Goal: Information Seeking & Learning: Learn about a topic

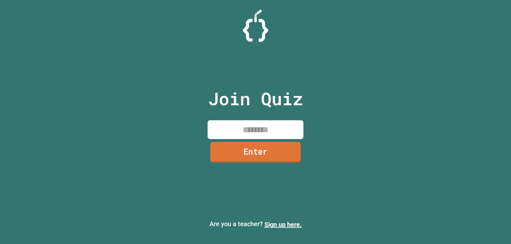
click at [254, 119] on div "Join Quiz Enter" at bounding box center [256, 122] width 108 height 212
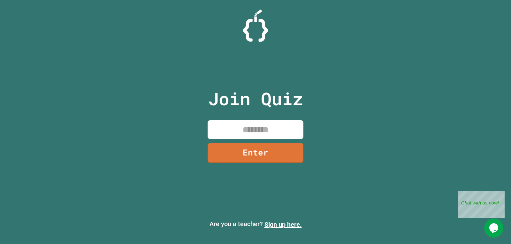
click at [254, 122] on input at bounding box center [255, 129] width 96 height 19
type input "********"
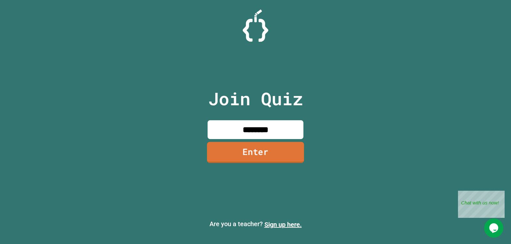
click at [298, 159] on link "Enter" at bounding box center [255, 152] width 97 height 21
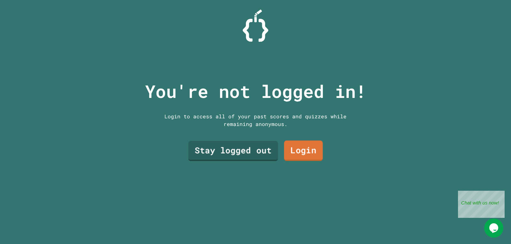
click at [262, 154] on link "Stay logged out" at bounding box center [233, 151] width 90 height 20
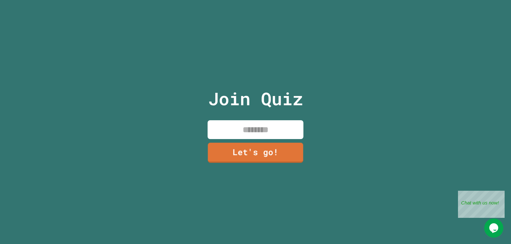
click at [258, 127] on input at bounding box center [255, 129] width 96 height 19
type input "*****"
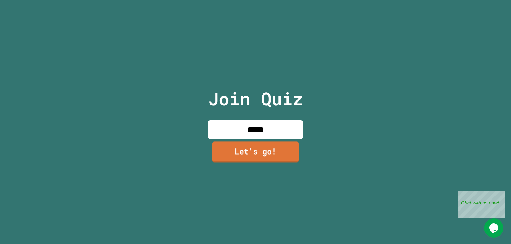
click at [255, 146] on link "Let's go!" at bounding box center [255, 151] width 87 height 21
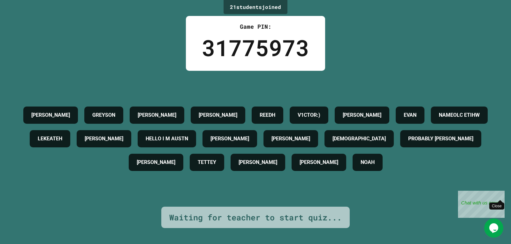
click at [499, 196] on div "Close" at bounding box center [500, 195] width 8 height 8
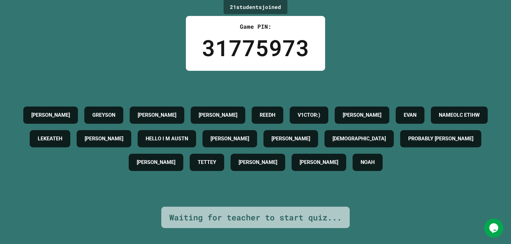
drag, startPoint x: 494, startPoint y: 195, endPoint x: 496, endPoint y: 204, distance: 9.1
click at [494, 195] on div "21 student s joined Game PIN: 31775973 JAKE GREYSON SEAN LEON REEDH V1CTOR:) TI…" at bounding box center [255, 122] width 511 height 244
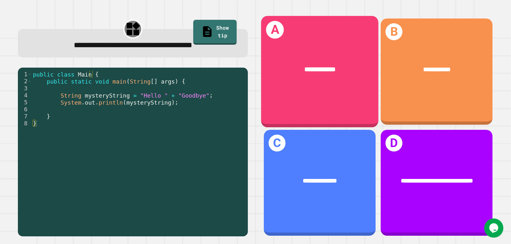
click at [347, 81] on div "**********" at bounding box center [319, 69] width 117 height 35
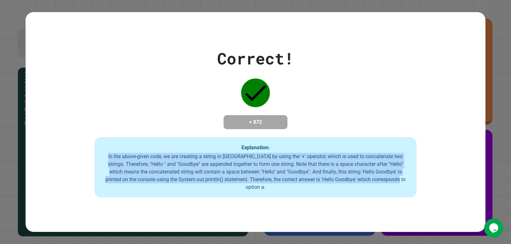
drag, startPoint x: 102, startPoint y: 162, endPoint x: 428, endPoint y: 187, distance: 326.6
click at [428, 187] on div "Correct! + 872 Explanation: In the above-given code, we are creating a string i…" at bounding box center [256, 122] width 460 height 151
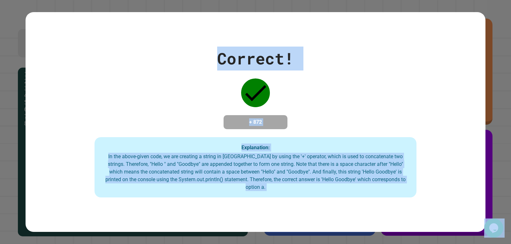
click at [284, 74] on div "Correct! + 872 Explanation: In the above-given code, we are creating a string i…" at bounding box center [256, 122] width 460 height 151
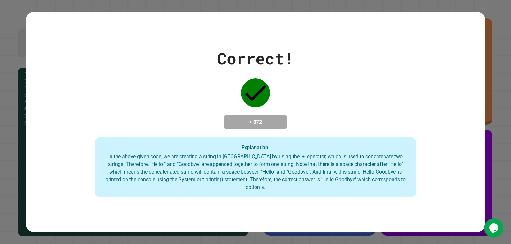
click at [337, 180] on div "In the above-given code, we are creating a string in Java by using the '+' oper…" at bounding box center [255, 172] width 309 height 38
drag, startPoint x: 101, startPoint y: 160, endPoint x: 129, endPoint y: 162, distance: 28.8
click at [129, 162] on div "In the above-given code, we are creating a string in Java by using the '+' oper…" at bounding box center [255, 172] width 309 height 38
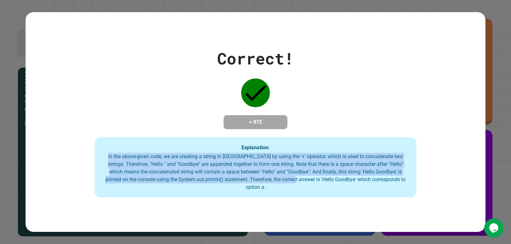
click at [293, 184] on div "In the above-given code, we are creating a string in Java by using the '+' oper…" at bounding box center [255, 172] width 309 height 38
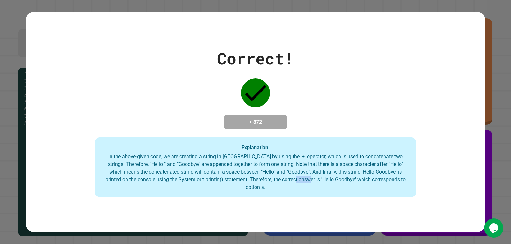
click at [293, 184] on div "In the above-given code, we are creating a string in Java by using the '+' oper…" at bounding box center [255, 172] width 309 height 38
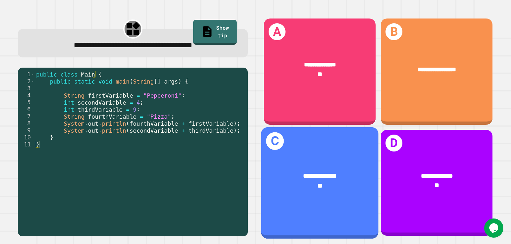
click at [340, 181] on div "**" at bounding box center [319, 186] width 91 height 10
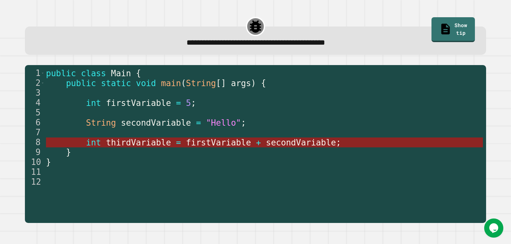
click at [213, 144] on span "firstVariable" at bounding box center [218, 143] width 65 height 10
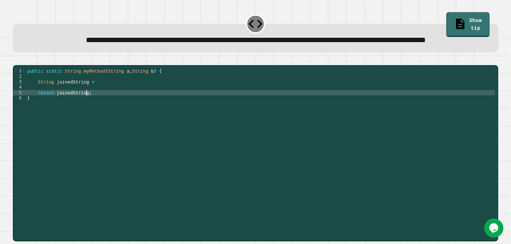
click at [238, 113] on div "public static String myMethod ( String a , String b ) { String joinedString = r…" at bounding box center [260, 138] width 469 height 141
type textarea "**********"
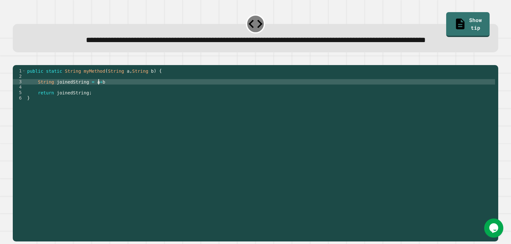
scroll to position [0, 5]
type textarea "**********"
click at [16, 60] on button "button" at bounding box center [16, 60] width 0 height 0
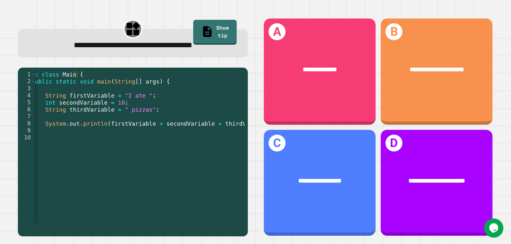
scroll to position [0, 34]
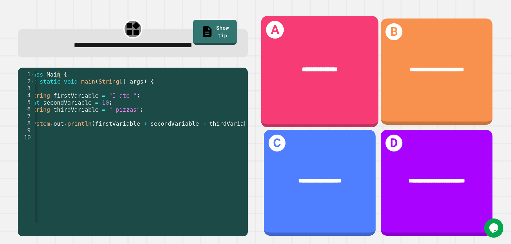
click at [317, 78] on div "**********" at bounding box center [319, 69] width 117 height 35
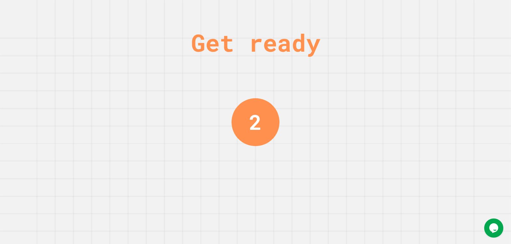
click at [279, 167] on div "Get ready 2" at bounding box center [255, 122] width 511 height 244
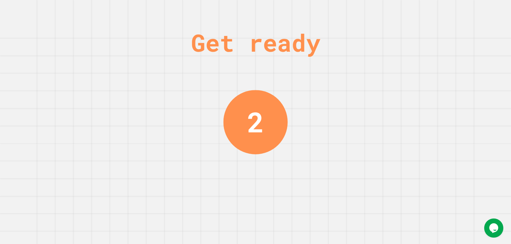
click at [279, 167] on div "Get ready 2" at bounding box center [255, 122] width 511 height 244
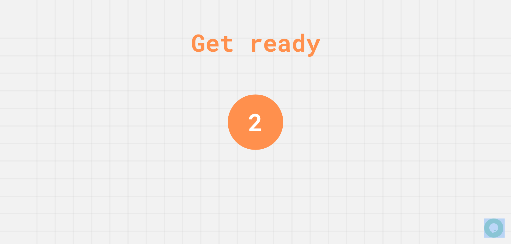
click at [279, 167] on div "Get ready 2" at bounding box center [255, 122] width 511 height 244
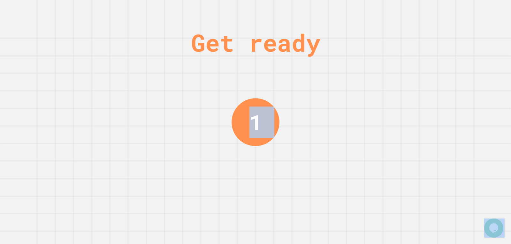
click at [279, 170] on div "Get ready 1" at bounding box center [255, 122] width 511 height 244
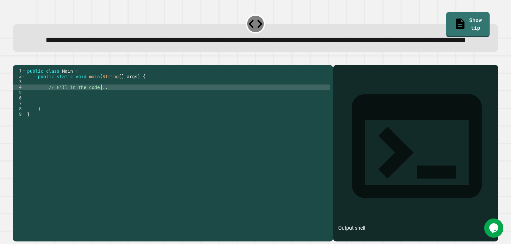
click at [121, 112] on div "public class Main { public static void main ( String [ ] args ) { // Fill in th…" at bounding box center [178, 138] width 304 height 141
click at [135, 116] on div "public class Main { public static void main ( String [ ] args ) { // Fill in th…" at bounding box center [178, 138] width 304 height 141
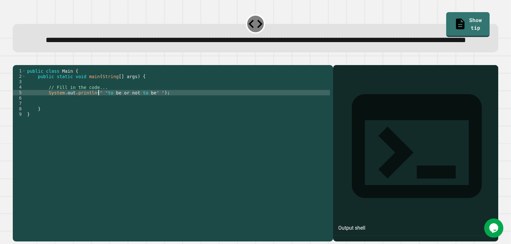
scroll to position [0, 5]
click at [16, 60] on icon "button" at bounding box center [16, 60] width 0 height 0
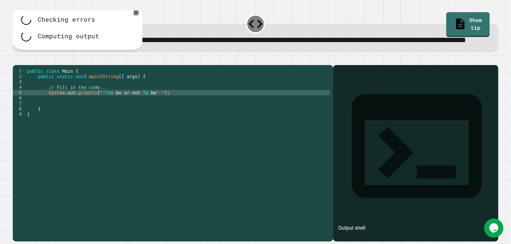
click at [98, 116] on div "public class Main { public static void main ( String [ ] args ) { // Fill in th…" at bounding box center [178, 138] width 304 height 141
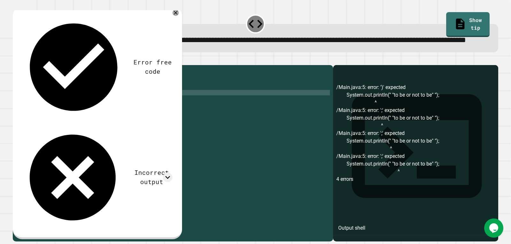
scroll to position [0, 1]
click at [162, 115] on div "public class Main { public static void main ( String [ ] args ) { // Fill in th…" at bounding box center [178, 138] width 304 height 141
click at [16, 60] on icon "button" at bounding box center [16, 60] width 0 height 0
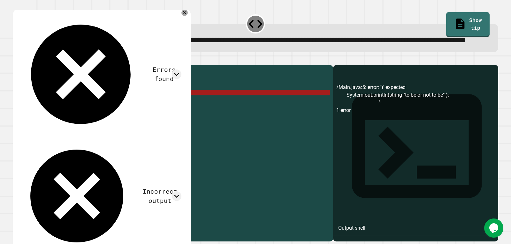
drag, startPoint x: 160, startPoint y: 114, endPoint x: 94, endPoint y: 115, distance: 66.1
click at [94, 115] on div "public class Main { public static void main ( String [ ] args ) { // Fill in th…" at bounding box center [178, 138] width 304 height 141
click at [47, 117] on div "public class Main { public static void main ( String [ ] args ) { // Fill in th…" at bounding box center [178, 138] width 304 height 141
type textarea "**********"
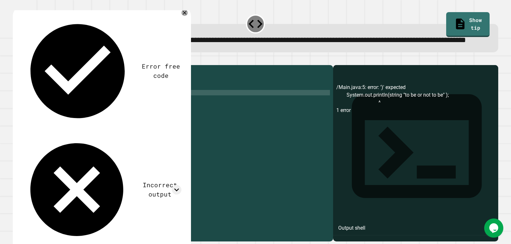
scroll to position [0, 3]
type textarea "*****"
drag, startPoint x: 165, startPoint y: 118, endPoint x: 97, endPoint y: 119, distance: 68.0
click at [97, 119] on div "public class Main { public static void main ( String [ ] args ) { // Fill in th…" at bounding box center [179, 138] width 302 height 141
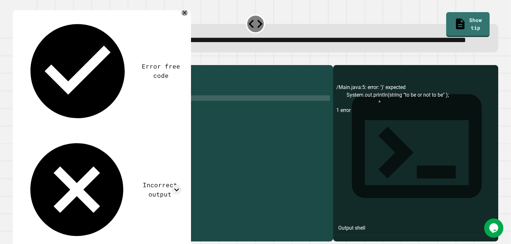
scroll to position [0, 5]
click at [16, 60] on icon "button" at bounding box center [16, 60] width 0 height 0
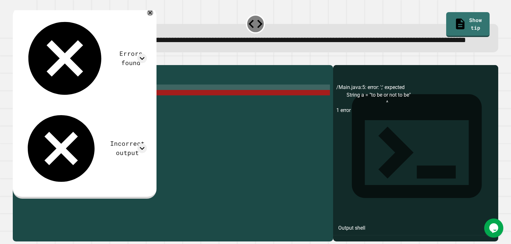
click at [139, 113] on div "public class Main { public static void main ( String [ ] args ) { // Fill in th…" at bounding box center [179, 138] width 302 height 141
click at [139, 114] on div "public class Main { public static void main ( String [ ] args ) { // Fill in th…" at bounding box center [179, 133] width 302 height 130
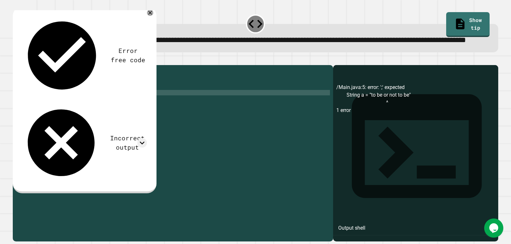
click at [16, 60] on icon "button" at bounding box center [16, 60] width 0 height 0
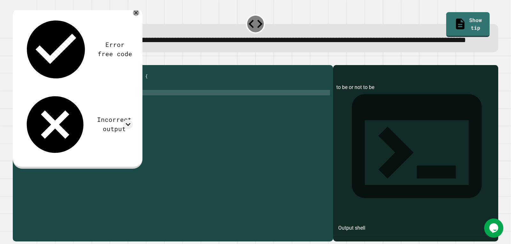
click at [78, 113] on div "public class Main { public static void main ( String [ ] args ) { // Fill in th…" at bounding box center [179, 138] width 302 height 141
type textarea "**********"
click at [16, 60] on button "button" at bounding box center [16, 60] width 0 height 0
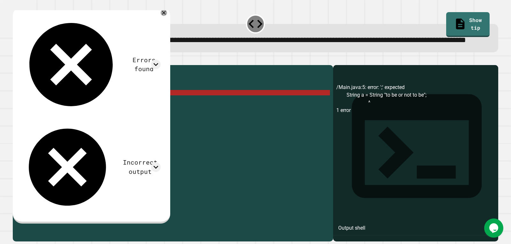
click at [92, 116] on div "public class Main { public static void main ( String [ ] args ) { // Fill in th…" at bounding box center [179, 138] width 302 height 141
drag, startPoint x: 93, startPoint y: 116, endPoint x: 51, endPoint y: 115, distance: 41.8
click at [51, 115] on div "public class Main { public static void main ( String [ ] args ) { // Fill in th…" at bounding box center [179, 138] width 302 height 141
click at [148, 113] on div "public class Main { public static void main ( String [ ] args ) { // Fill in th…" at bounding box center [179, 138] width 302 height 141
drag, startPoint x: 146, startPoint y: 114, endPoint x: 49, endPoint y: 113, distance: 97.0
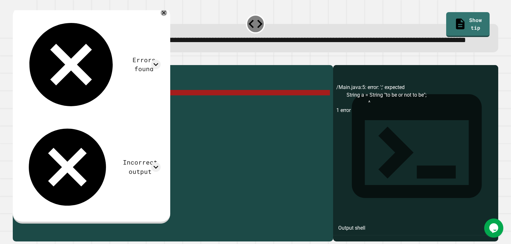
click at [49, 113] on div "public class Main { public static void main ( String [ ] args ) { // Fill in th…" at bounding box center [179, 138] width 302 height 141
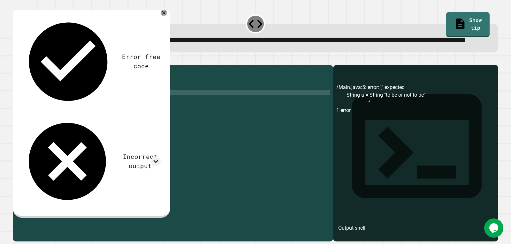
scroll to position [0, 0]
click at [95, 114] on div "public class Main { public static void main ( String [ ] args ) { // Fill in th…" at bounding box center [178, 138] width 304 height 141
click at [16, 60] on icon "button" at bounding box center [16, 60] width 0 height 0
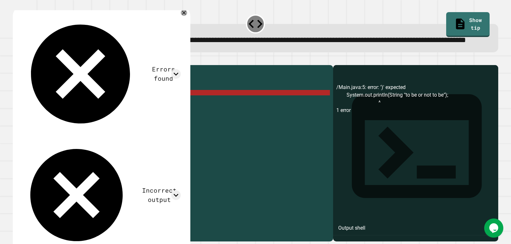
click at [159, 115] on div "public class Main { public static void main ( String [ ] args ) { // Fill in th…" at bounding box center [178, 138] width 304 height 141
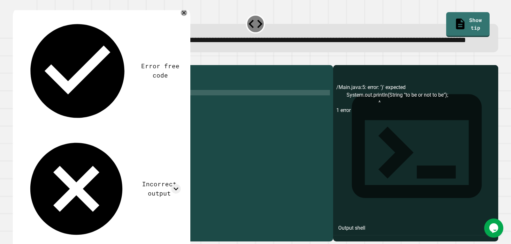
scroll to position [0, 6]
click at [16, 60] on icon "button" at bounding box center [16, 60] width 0 height 0
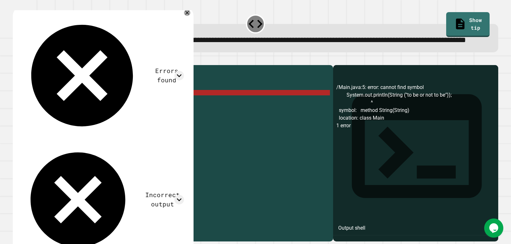
click at [161, 115] on div "public class Main { public static void main ( String [ ] args ) { // Fill in th…" at bounding box center [178, 138] width 304 height 141
click at [459, 23] on link "Show tip" at bounding box center [467, 24] width 43 height 25
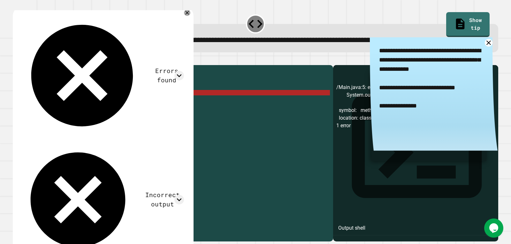
click at [160, 115] on div "public class Main { public static void main ( String [ ] args ) { // Fill in th…" at bounding box center [178, 138] width 304 height 141
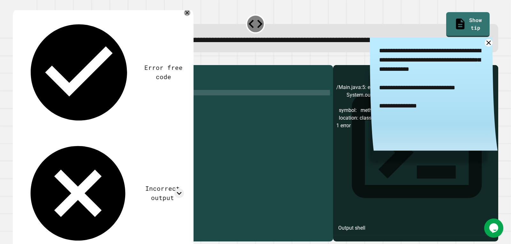
scroll to position [0, 1]
click at [152, 115] on div "public class Main { public static void main ( String [ ] args ) { // Fill in th…" at bounding box center [178, 138] width 304 height 141
click at [16, 60] on icon "button" at bounding box center [16, 60] width 0 height 0
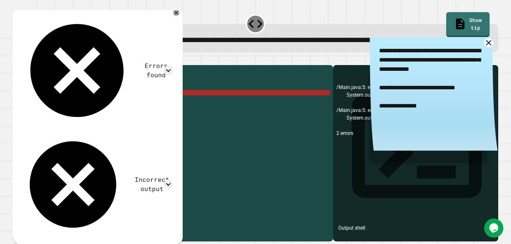
click at [484, 47] on link at bounding box center [488, 42] width 9 height 9
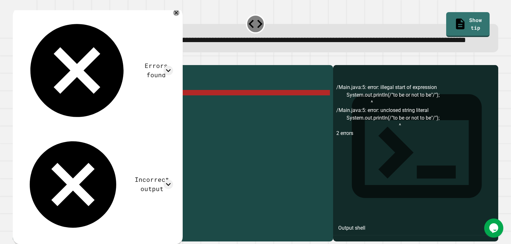
click at [96, 113] on div "public class Main { public static void main ( String [ ] args ) { // Fill in th…" at bounding box center [178, 138] width 304 height 141
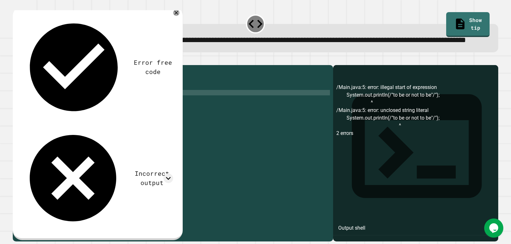
scroll to position [0, 5]
click at [149, 114] on div "public class Main { public static void main ( String [ ] args ) { // Fill in th…" at bounding box center [178, 138] width 304 height 141
click at [149, 117] on div "public class Main { public static void main ( String [ ] args ) { // Fill in th…" at bounding box center [178, 138] width 304 height 141
click at [148, 115] on div "public class Main { public static void main ( String [ ] args ) { // Fill in th…" at bounding box center [178, 138] width 304 height 141
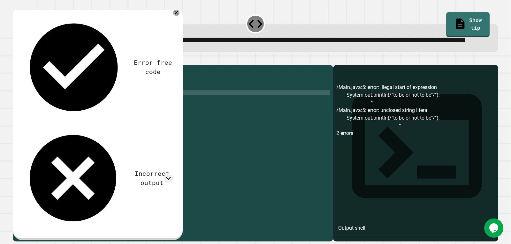
click at [93, 116] on div "public class Main { public static void main ( String [ ] args ) { // Fill in th…" at bounding box center [178, 138] width 304 height 141
click at [155, 114] on div "public class Main { public static void main ( String [ ] args ) { // Fill in th…" at bounding box center [178, 138] width 304 height 141
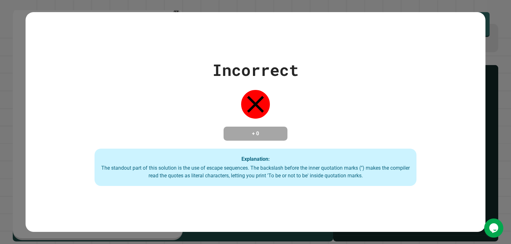
type textarea "**********"
click at [20, 78] on div "Incorrect + 0 Explanation: The standout part of this solution is the use of esc…" at bounding box center [255, 122] width 511 height 244
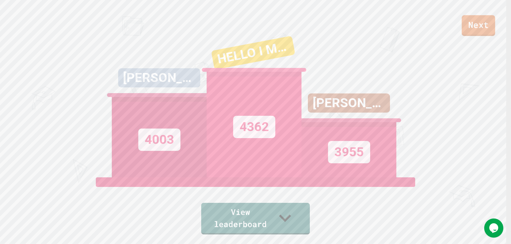
click at [482, 25] on link "Next" at bounding box center [479, 25] width 34 height 21
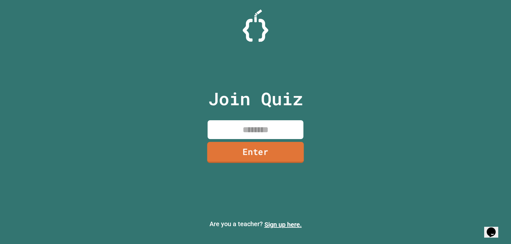
click at [245, 132] on input at bounding box center [255, 129] width 96 height 19
type input "********"
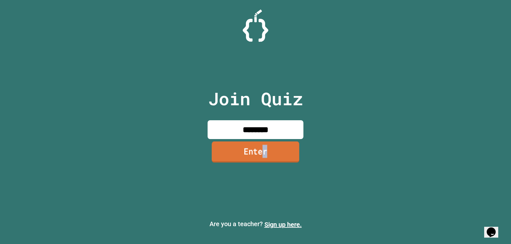
click at [265, 148] on link "Enter" at bounding box center [255, 151] width 87 height 21
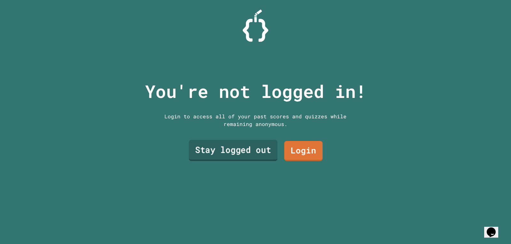
click at [244, 143] on link "Stay logged out" at bounding box center [233, 150] width 89 height 21
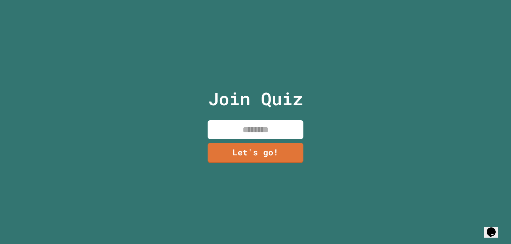
click at [240, 125] on input at bounding box center [255, 129] width 96 height 19
type input "*****"
click at [261, 161] on div "Join Quiz ***** Let's go!" at bounding box center [256, 122] width 108 height 244
click at [250, 155] on link "Let's go!" at bounding box center [255, 153] width 96 height 20
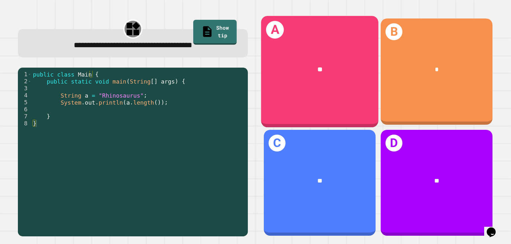
click at [341, 94] on div "A **" at bounding box center [319, 71] width 117 height 111
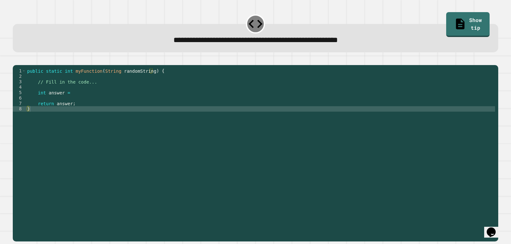
click at [95, 93] on div "public static int myFunction ( String randomString ) { // Fill in the code... i…" at bounding box center [260, 146] width 469 height 157
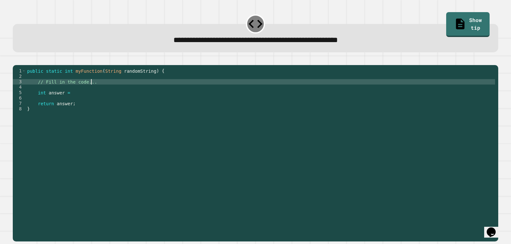
click at [103, 95] on div "public static int myFunction ( String randomString ) { // Fill in the code... i…" at bounding box center [260, 146] width 469 height 157
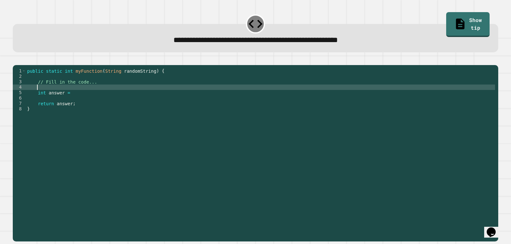
click at [85, 104] on div "public static int myFunction ( String randomString ) { // Fill in the code... i…" at bounding box center [260, 146] width 469 height 157
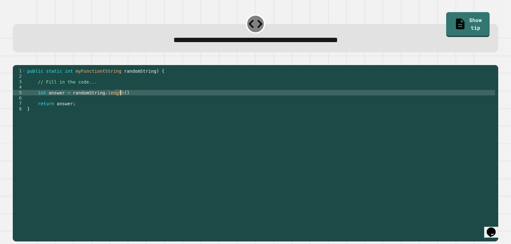
scroll to position [0, 6]
type textarea "**********"
click at [16, 60] on button "button" at bounding box center [16, 60] width 0 height 0
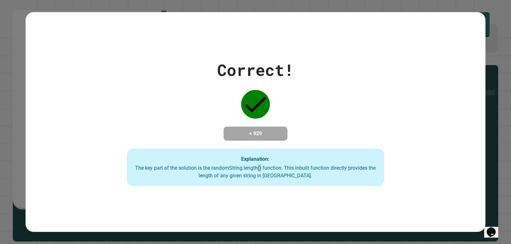
drag, startPoint x: 270, startPoint y: 170, endPoint x: 274, endPoint y: 170, distance: 3.5
click at [274, 170] on div "The key part of the solution is the randomString.length() function. This inbuil…" at bounding box center [255, 171] width 244 height 15
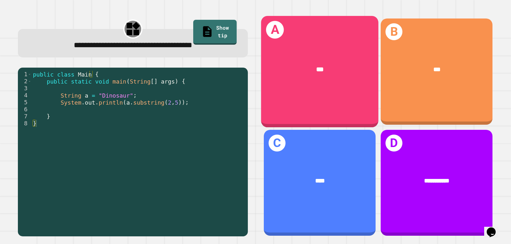
click at [341, 80] on div "***" at bounding box center [319, 69] width 117 height 35
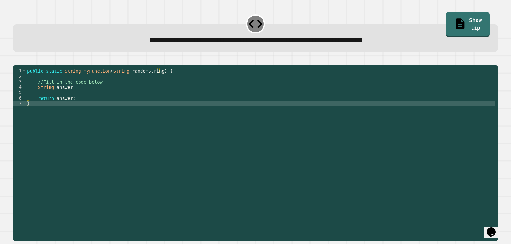
click at [120, 102] on div "public static String myFunction ( String randomString ) { //Fill in the code be…" at bounding box center [260, 146] width 469 height 157
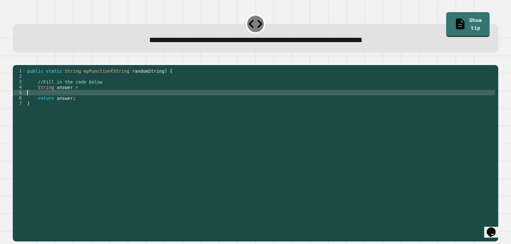
click at [120, 95] on div "public static String myFunction ( String randomString ) { //Fill in the code be…" at bounding box center [260, 146] width 469 height 157
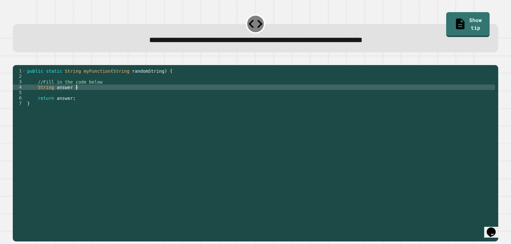
click at [119, 99] on div "public static String myFunction ( String randomString ) { //Fill in the code be…" at bounding box center [260, 146] width 469 height 157
click at [142, 98] on div "public static String myFunction ( String randomString ) { //Fill in the code be…" at bounding box center [260, 146] width 469 height 157
click at [119, 92] on div "public static String myFunction ( String randomString ) { //Fill in the code be…" at bounding box center [260, 146] width 469 height 157
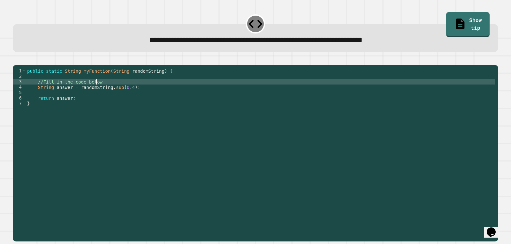
click at [116, 97] on div "public static String myFunction ( String randomString ) { //Fill in the code be…" at bounding box center [260, 146] width 469 height 157
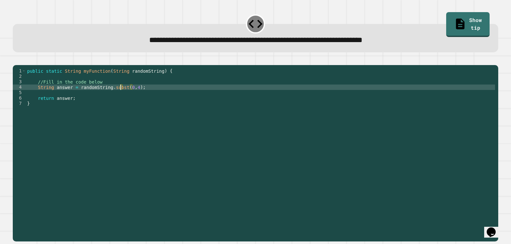
scroll to position [0, 7]
click at [16, 60] on button "button" at bounding box center [16, 60] width 0 height 0
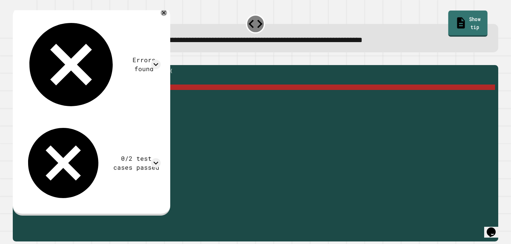
click at [471, 15] on link "Show tip" at bounding box center [467, 24] width 39 height 26
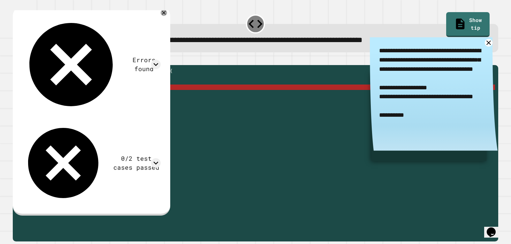
click at [124, 95] on div "public static String myFunction ( String randomString ) { //Fill in the code be…" at bounding box center [260, 146] width 469 height 157
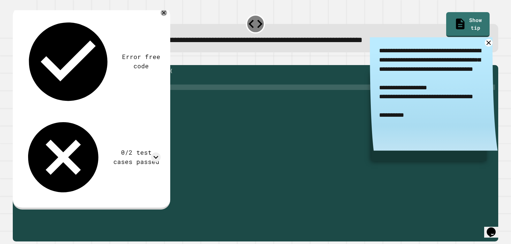
scroll to position [0, 7]
drag, startPoint x: 30, startPoint y: 61, endPoint x: 22, endPoint y: 62, distance: 8.1
click at [28, 61] on div at bounding box center [255, 61] width 485 height 8
click at [16, 60] on icon "button" at bounding box center [16, 60] width 0 height 0
click at [91, 97] on div "public static String myFunction ( String randomString ) { //Fill in the code be…" at bounding box center [260, 146] width 469 height 157
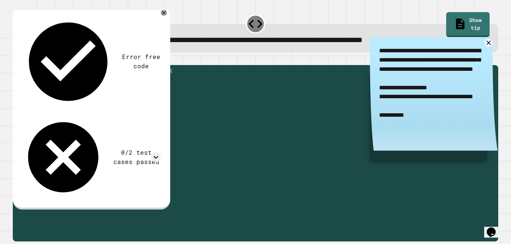
click at [91, 97] on div "public static String myFunction ( String randomString ) { //Fill in the code be…" at bounding box center [260, 146] width 469 height 157
click at [78, 96] on div "public static String myFunction ( String randomString ) { //Fill in the code be…" at bounding box center [260, 141] width 469 height 147
drag, startPoint x: 76, startPoint y: 95, endPoint x: 144, endPoint y: 97, distance: 67.7
click at [144, 97] on div "public static String myFunction ( String randomString ) { //Fill in the code be…" at bounding box center [260, 146] width 469 height 157
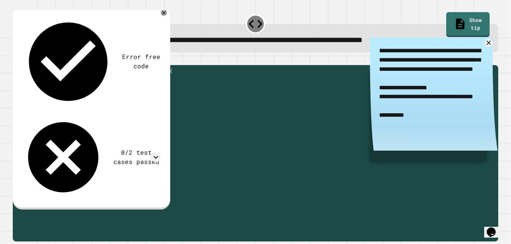
type textarea "**********"
paste textarea "**********"
click at [81, 98] on div "public static String myFunction ( String randomString ) { //Fill in the code be…" at bounding box center [260, 146] width 469 height 157
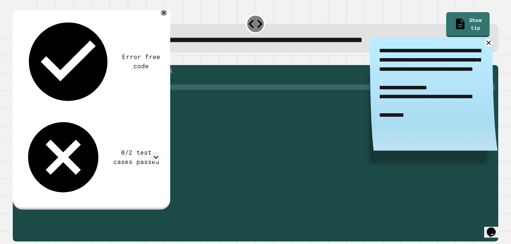
scroll to position [0, 4]
click at [21, 65] on icon "button" at bounding box center [21, 63] width 4 height 4
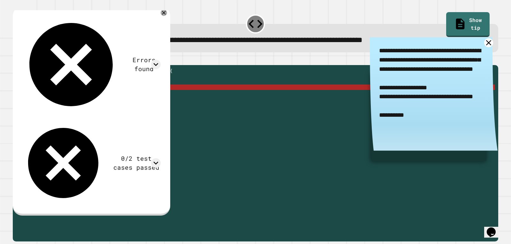
click at [486, 43] on icon at bounding box center [488, 42] width 5 height 5
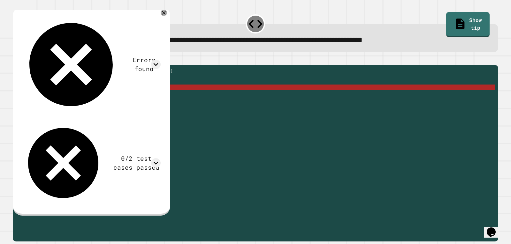
click at [94, 94] on div "public static String myFunction ( String randomString ) { //Fill in the code be…" at bounding box center [260, 146] width 469 height 157
click at [78, 94] on div "public static String myFunction ( String randomString ) { //Fill in the code be…" at bounding box center [260, 146] width 469 height 157
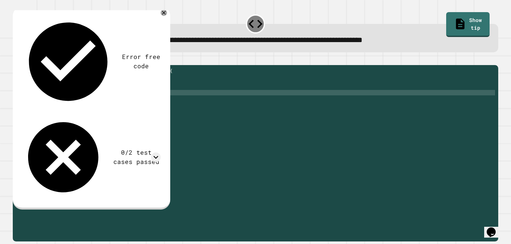
scroll to position [0, 3]
drag, startPoint x: 42, startPoint y: 105, endPoint x: 116, endPoint y: 103, distance: 74.4
click at [116, 103] on div "public static String myFunction ( String randomString ) { //Fill in the code be…" at bounding box center [260, 146] width 469 height 157
type textarea "*"
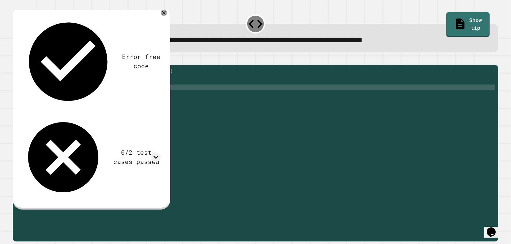
paste textarea "**********"
click at [16, 60] on button "button" at bounding box center [16, 60] width 0 height 0
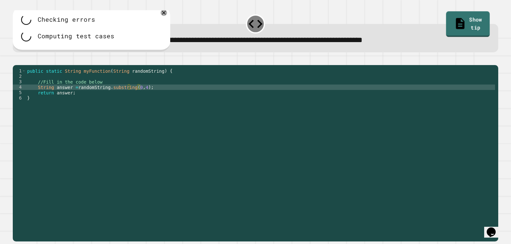
click at [462, 16] on link "Show tip" at bounding box center [468, 24] width 44 height 26
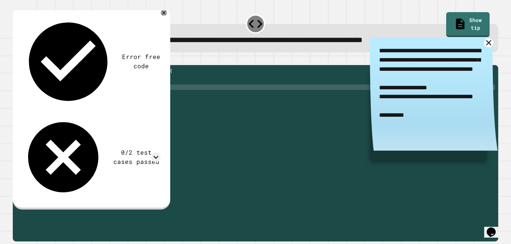
click at [484, 42] on link at bounding box center [488, 42] width 9 height 9
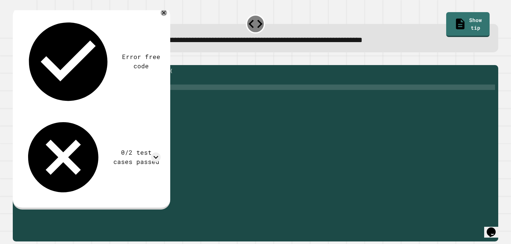
click at [73, 96] on div "public static String myFunction ( String randomString ) { //Fill in the code be…" at bounding box center [260, 146] width 469 height 157
click at [16, 60] on button "button" at bounding box center [16, 60] width 0 height 0
click at [161, 153] on div at bounding box center [156, 158] width 10 height 10
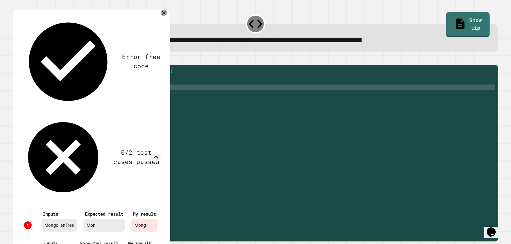
drag, startPoint x: 129, startPoint y: 18, endPoint x: 143, endPoint y: 19, distance: 14.5
click at [143, 19] on div "Error free code" at bounding box center [90, 62] width 139 height 94
click at [168, 15] on icon at bounding box center [164, 13] width 8 height 8
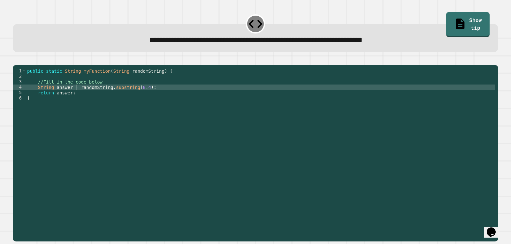
click at [139, 94] on div "public static String myFunction ( String randomString ) { //Fill in the code be…" at bounding box center [260, 146] width 469 height 157
type textarea "**********"
click at [16, 60] on icon "button" at bounding box center [16, 60] width 0 height 0
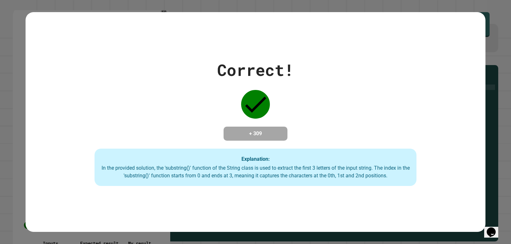
click at [256, 135] on h4 "+ 309" at bounding box center [255, 134] width 51 height 8
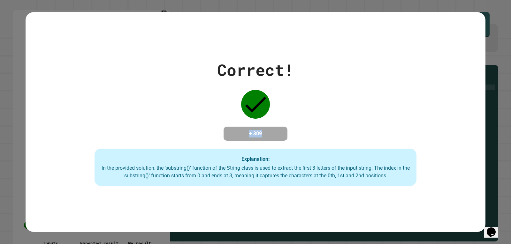
drag, startPoint x: 256, startPoint y: 135, endPoint x: 249, endPoint y: 133, distance: 7.5
click at [249, 133] on h4 "+ 309" at bounding box center [255, 134] width 51 height 8
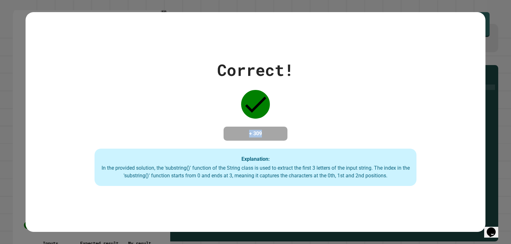
click at [249, 133] on h4 "+ 309" at bounding box center [255, 134] width 51 height 8
click at [270, 132] on h4 "+ 309" at bounding box center [255, 134] width 51 height 8
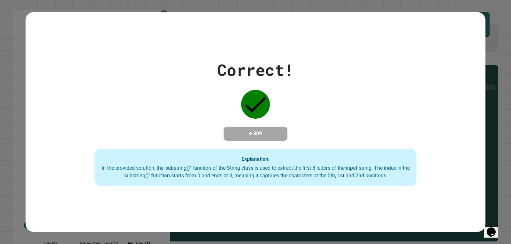
click at [270, 132] on h4 "+ 309" at bounding box center [255, 134] width 51 height 8
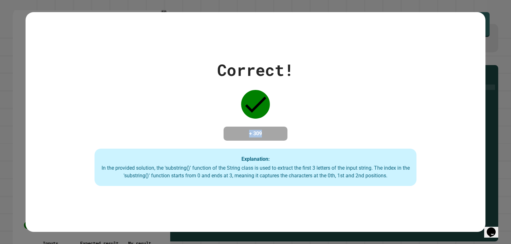
click at [270, 132] on h4 "+ 309" at bounding box center [255, 134] width 51 height 8
click at [248, 131] on h4 "+ 309" at bounding box center [255, 134] width 51 height 8
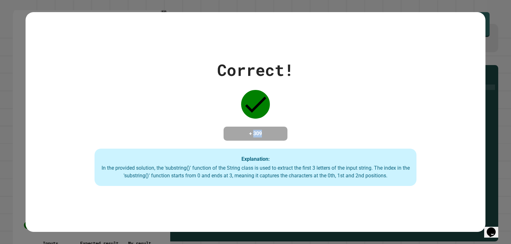
click at [248, 131] on h4 "+ 309" at bounding box center [255, 134] width 51 height 8
click at [252, 131] on h4 "+ 309" at bounding box center [255, 134] width 51 height 8
drag, startPoint x: 252, startPoint y: 131, endPoint x: 239, endPoint y: 142, distance: 16.7
click at [239, 142] on div "Correct! + 309 Explanation: In the provided solution, the 'substring()' functio…" at bounding box center [256, 122] width 460 height 128
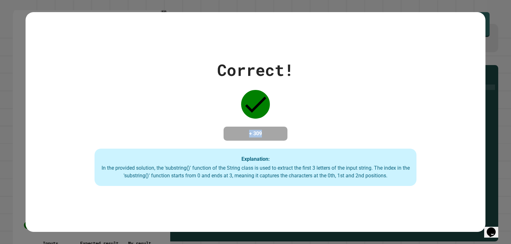
click at [257, 97] on icon at bounding box center [255, 105] width 21 height 16
drag, startPoint x: 231, startPoint y: 88, endPoint x: 280, endPoint y: 93, distance: 49.4
click at [280, 93] on div "Correct! + 309 Explanation: In the provided solution, the 'substring()' functio…" at bounding box center [256, 122] width 460 height 128
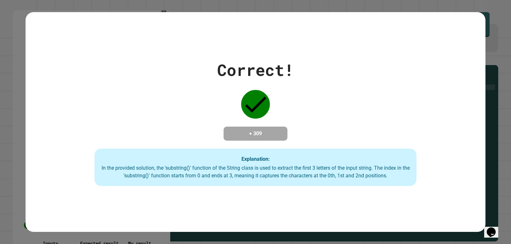
drag, startPoint x: 260, startPoint y: 92, endPoint x: 228, endPoint y: 107, distance: 35.8
click at [228, 107] on div "Correct! + 309 Explanation: In the provided solution, the 'substring()' functio…" at bounding box center [256, 122] width 460 height 128
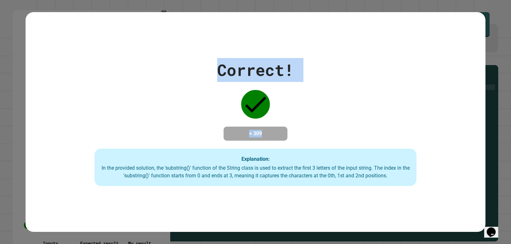
drag, startPoint x: 215, startPoint y: 68, endPoint x: 294, endPoint y: 131, distance: 101.5
click at [294, 131] on div "Correct! + 309 Explanation: In the provided solution, the 'substring()' functio…" at bounding box center [256, 122] width 460 height 128
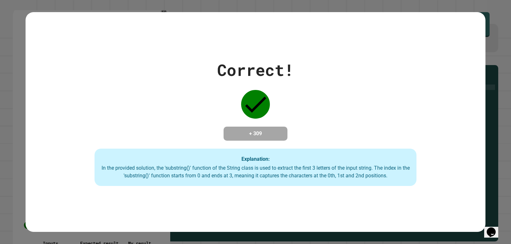
click at [202, 176] on div "In the provided solution, the 'substring()' function of the String class is use…" at bounding box center [255, 171] width 309 height 15
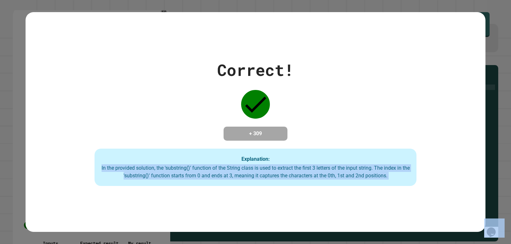
click at [203, 176] on div "In the provided solution, the 'substring()' function of the String class is use…" at bounding box center [255, 171] width 309 height 15
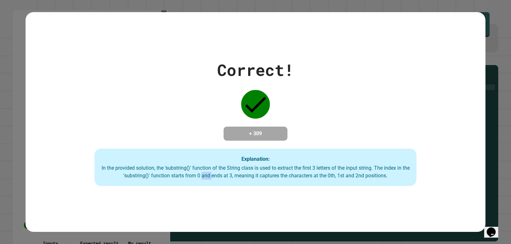
click at [203, 176] on div "In the provided solution, the 'substring()' function of the String class is use…" at bounding box center [255, 171] width 309 height 15
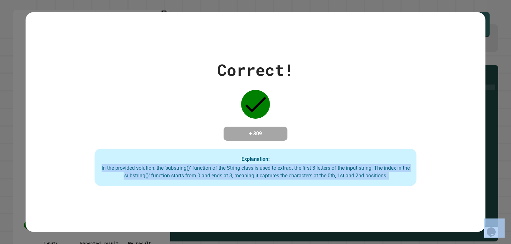
click at [203, 176] on div "In the provided solution, the 'substring()' function of the String class is use…" at bounding box center [255, 171] width 309 height 15
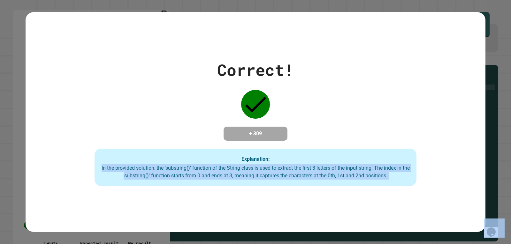
click at [203, 176] on div "In the provided solution, the 'substring()' function of the String class is use…" at bounding box center [255, 171] width 309 height 15
click at [211, 183] on div "Explanation: In the provided solution, the 'substring()' function of the String…" at bounding box center [255, 168] width 322 height 38
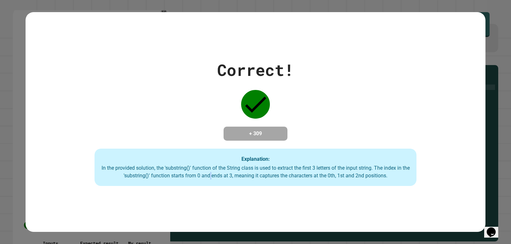
click at [211, 183] on div "Explanation: In the provided solution, the 'substring()' function of the String…" at bounding box center [255, 168] width 322 height 38
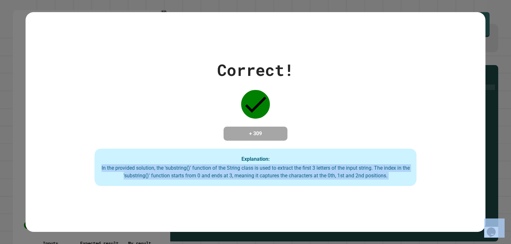
click at [211, 183] on div "Explanation: In the provided solution, the 'substring()' function of the String…" at bounding box center [255, 168] width 322 height 38
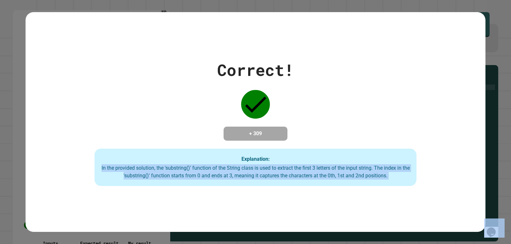
click at [211, 183] on div "Explanation: In the provided solution, the 'substring()' function of the String…" at bounding box center [255, 168] width 322 height 38
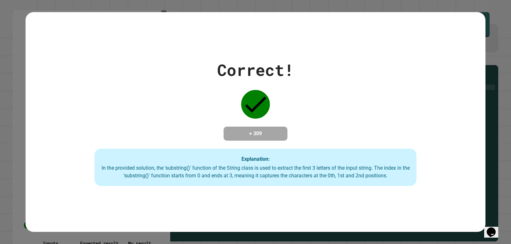
click at [198, 145] on div "Correct! + 309 Explanation: In the provided solution, the 'substring()' functio…" at bounding box center [256, 122] width 460 height 128
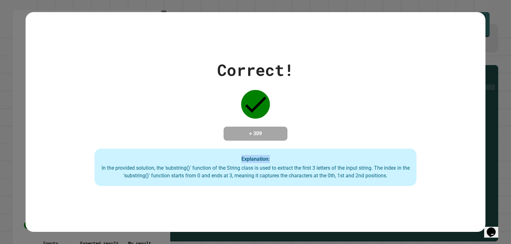
click at [198, 145] on div "Correct! + 309 Explanation: In the provided solution, the 'substring()' functio…" at bounding box center [256, 122] width 460 height 128
click at [234, 146] on div "Correct! + 309 Explanation: In the provided solution, the 'substring()' functio…" at bounding box center [256, 122] width 460 height 128
click at [234, 130] on h4 "+ 309" at bounding box center [255, 134] width 51 height 8
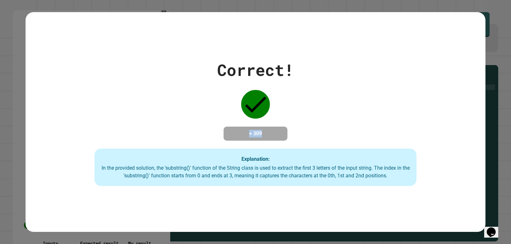
click at [234, 130] on h4 "+ 309" at bounding box center [255, 134] width 51 height 8
click at [210, 117] on div "Correct! + 309 Explanation: In the provided solution, the 'substring()' functio…" at bounding box center [256, 122] width 460 height 128
click at [246, 106] on icon at bounding box center [255, 104] width 29 height 29
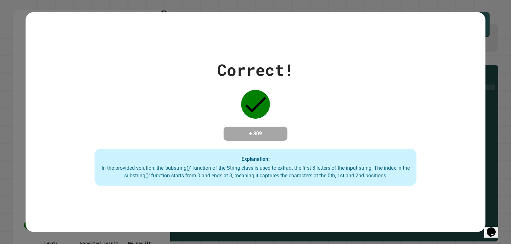
click at [241, 72] on div "Correct!" at bounding box center [255, 70] width 77 height 24
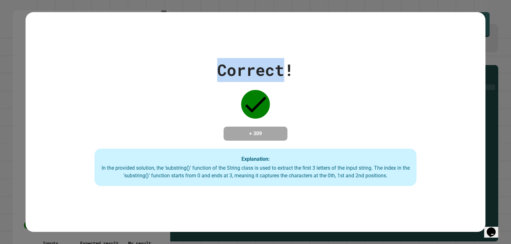
click at [241, 72] on div "Correct!" at bounding box center [255, 70] width 77 height 24
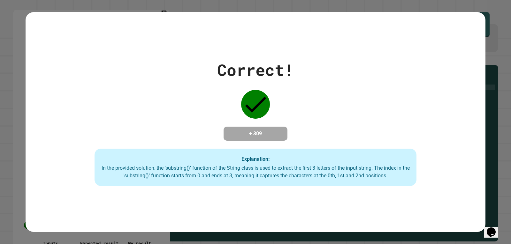
click at [132, 78] on div "Correct! + 309 Explanation: In the provided solution, the 'substring()' functio…" at bounding box center [256, 122] width 460 height 128
click at [204, 61] on div "Correct! + 309 Explanation: In the provided solution, the 'substring()' functio…" at bounding box center [256, 122] width 460 height 128
click at [219, 63] on div "Correct!" at bounding box center [255, 70] width 77 height 24
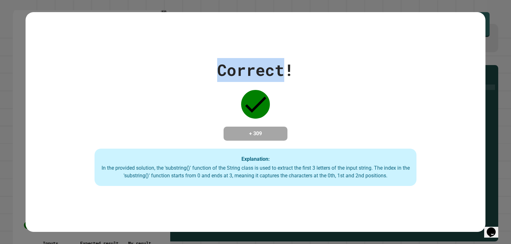
click at [219, 63] on div "Correct!" at bounding box center [255, 70] width 77 height 24
click at [170, 80] on div "Correct! + 309 Explanation: In the provided solution, the 'substring()' functio…" at bounding box center [256, 122] width 460 height 128
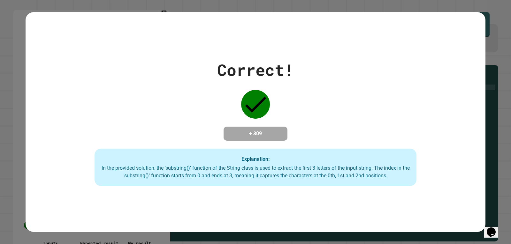
click at [244, 61] on div "Correct!" at bounding box center [255, 70] width 77 height 24
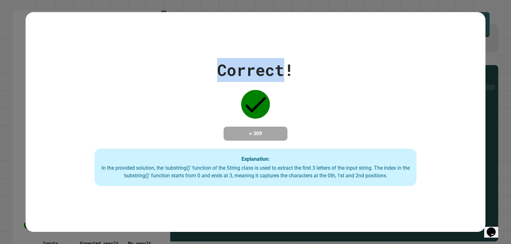
click at [244, 61] on div "Correct!" at bounding box center [255, 70] width 77 height 24
click at [173, 89] on div "Correct! + 309 Explanation: In the provided solution, the 'substring()' functio…" at bounding box center [256, 122] width 460 height 128
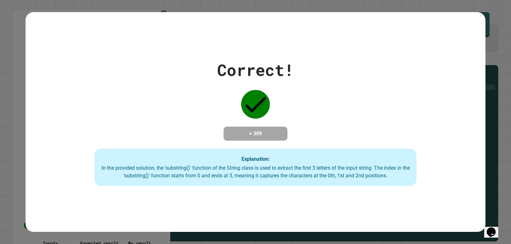
click at [231, 58] on div "Correct!" at bounding box center [255, 70] width 77 height 24
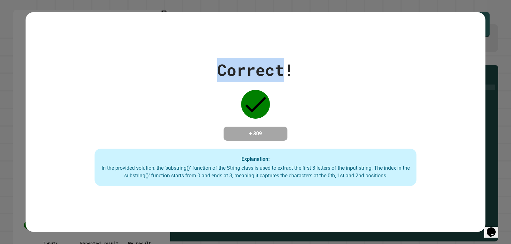
click at [231, 58] on div "Correct!" at bounding box center [255, 70] width 77 height 24
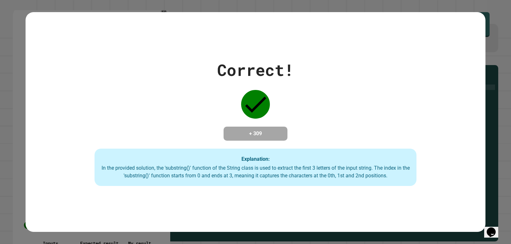
click at [143, 97] on div "Correct! + 309 Explanation: In the provided solution, the 'substring()' functio…" at bounding box center [256, 122] width 460 height 128
click at [211, 66] on div "Correct! + 309 Explanation: In the provided solution, the 'substring()' functio…" at bounding box center [256, 122] width 460 height 128
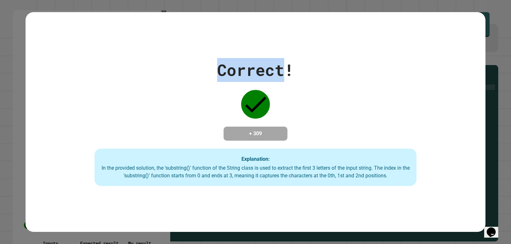
click at [211, 66] on div "Correct! + 309 Explanation: In the provided solution, the 'substring()' functio…" at bounding box center [256, 122] width 460 height 128
click at [180, 91] on div "Correct! + 309 Explanation: In the provided solution, the 'substring()' functio…" at bounding box center [256, 122] width 460 height 128
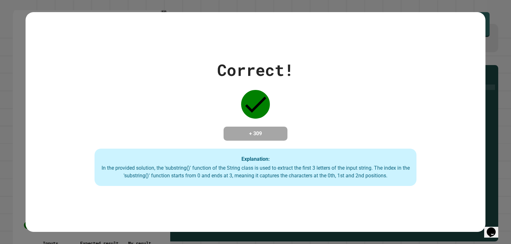
click at [220, 69] on div "Correct!" at bounding box center [255, 70] width 77 height 24
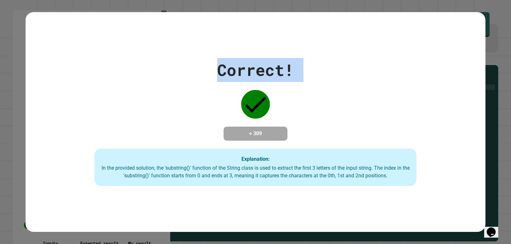
click at [220, 69] on div "Correct!" at bounding box center [255, 70] width 77 height 24
click at [182, 94] on div "Correct! + 309 Explanation: In the provided solution, the 'substring()' functio…" at bounding box center [256, 122] width 460 height 128
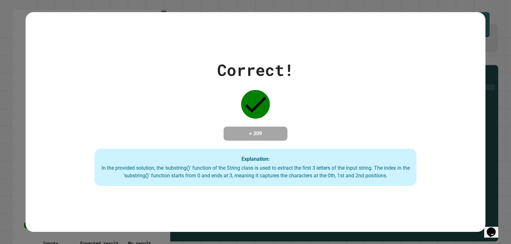
click at [208, 76] on div "Correct! + 309 Explanation: In the provided solution, the 'substring()' functio…" at bounding box center [256, 122] width 460 height 128
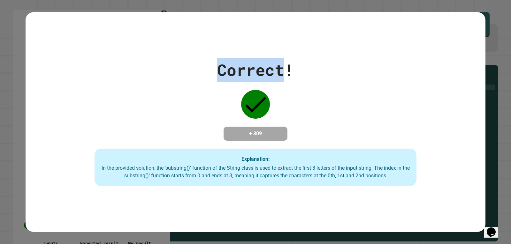
click at [208, 76] on div "Correct! + 309 Explanation: In the provided solution, the 'substring()' functio…" at bounding box center [256, 122] width 460 height 128
click at [190, 96] on div "Correct! + 309 Explanation: In the provided solution, the 'substring()' functio…" at bounding box center [256, 122] width 460 height 128
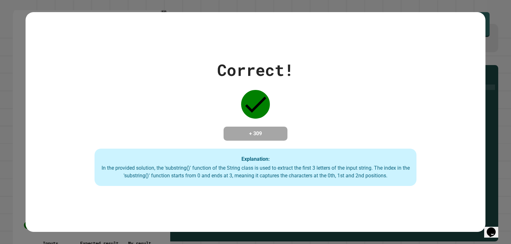
click at [209, 71] on div "Correct! + 309 Explanation: In the provided solution, the 'substring()' functio…" at bounding box center [256, 122] width 460 height 128
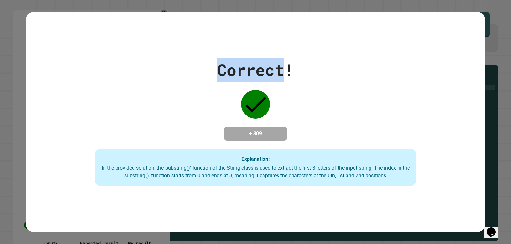
click at [209, 71] on div "Correct! + 309 Explanation: In the provided solution, the 'substring()' functio…" at bounding box center [256, 122] width 460 height 128
click at [193, 92] on div "Correct! + 309 Explanation: In the provided solution, the 'substring()' functio…" at bounding box center [256, 122] width 460 height 128
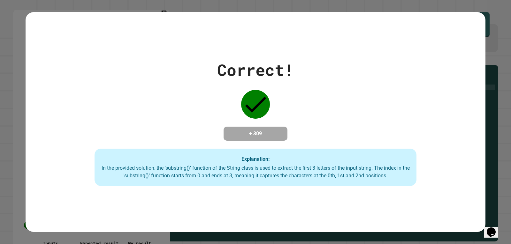
click at [205, 71] on div "Correct! + 309 Explanation: In the provided solution, the 'substring()' functio…" at bounding box center [256, 122] width 460 height 128
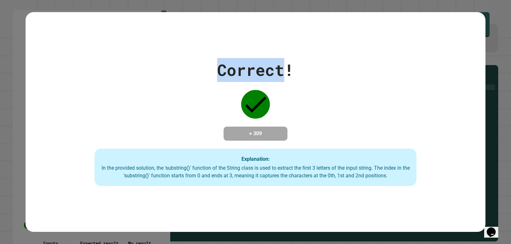
click at [205, 71] on div "Correct! + 309 Explanation: In the provided solution, the 'substring()' functio…" at bounding box center [256, 122] width 460 height 128
click at [183, 96] on div "Correct! + 309 Explanation: In the provided solution, the 'substring()' functio…" at bounding box center [256, 122] width 460 height 128
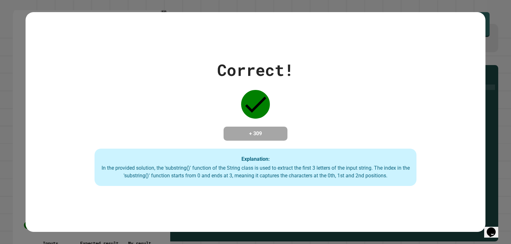
click at [202, 77] on div "Correct! + 309 Explanation: In the provided solution, the 'substring()' functio…" at bounding box center [256, 122] width 460 height 128
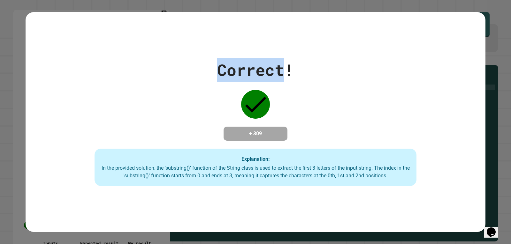
click at [202, 77] on div "Correct! + 309 Explanation: In the provided solution, the 'substring()' functio…" at bounding box center [256, 122] width 460 height 128
click at [184, 100] on div "Correct! + 309 Explanation: In the provided solution, the 'substring()' functio…" at bounding box center [256, 122] width 460 height 128
click at [202, 73] on div "Correct! + 309 Explanation: In the provided solution, the 'substring()' functio…" at bounding box center [256, 122] width 460 height 128
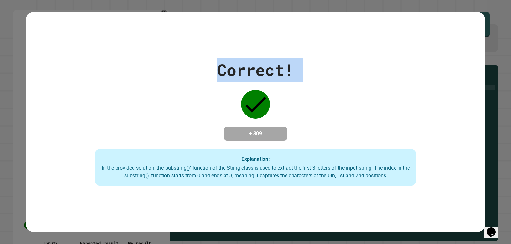
click at [202, 73] on div "Correct! + 309 Explanation: In the provided solution, the 'substring()' functio…" at bounding box center [256, 122] width 460 height 128
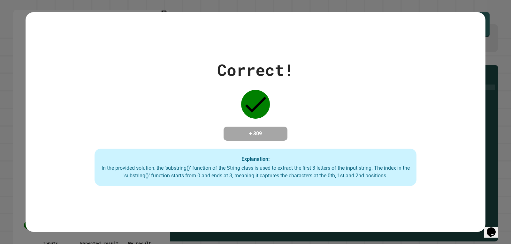
click at [158, 110] on div "Correct! + 309 Explanation: In the provided solution, the 'substring()' functio…" at bounding box center [256, 122] width 460 height 128
click at [185, 79] on div "Correct! + 309 Explanation: In the provided solution, the 'substring()' functio…" at bounding box center [256, 122] width 460 height 128
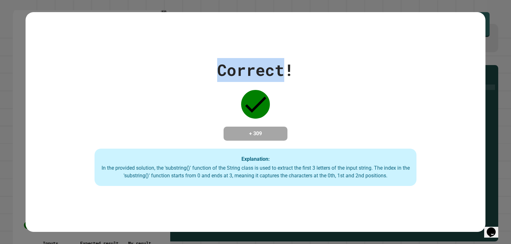
click at [185, 79] on div "Correct! + 309 Explanation: In the provided solution, the 'substring()' functio…" at bounding box center [256, 122] width 460 height 128
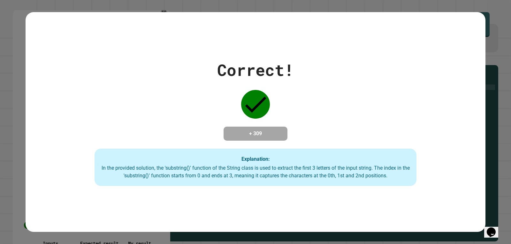
click at [167, 112] on div "Correct! + 309 Explanation: In the provided solution, the 'substring()' functio…" at bounding box center [256, 122] width 460 height 128
click at [185, 85] on div "Correct! + 309 Explanation: In the provided solution, the 'substring()' functio…" at bounding box center [256, 122] width 460 height 128
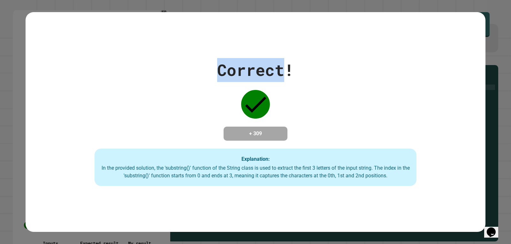
click at [185, 85] on div "Correct! + 309 Explanation: In the provided solution, the 'substring()' functio…" at bounding box center [256, 122] width 460 height 128
click at [170, 97] on div "Correct! + 309 Explanation: In the provided solution, the 'substring()' functio…" at bounding box center [256, 122] width 460 height 128
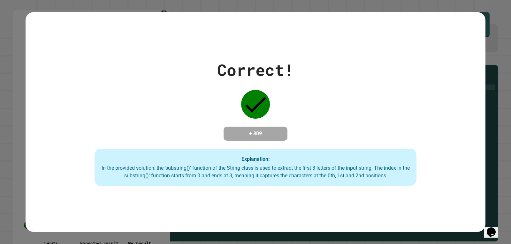
click at [209, 81] on div "Correct! + 309 Explanation: In the provided solution, the 'substring()' functio…" at bounding box center [256, 122] width 460 height 128
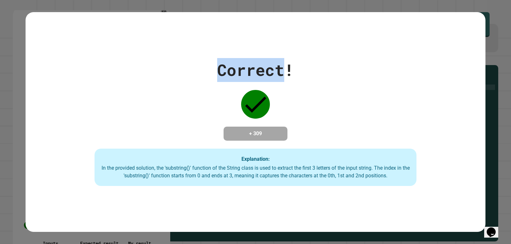
click at [209, 81] on div "Correct! + 309 Explanation: In the provided solution, the 'substring()' functio…" at bounding box center [256, 122] width 460 height 128
click at [187, 93] on div "Correct! + 309 Explanation: In the provided solution, the 'substring()' functio…" at bounding box center [256, 122] width 460 height 128
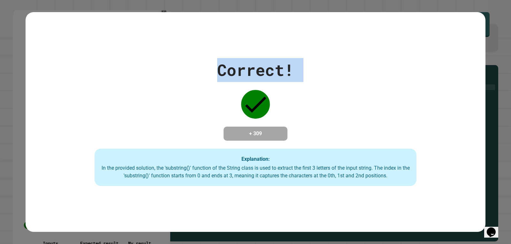
click at [187, 93] on div "Correct! + 309 Explanation: In the provided solution, the 'substring()' functio…" at bounding box center [256, 122] width 460 height 128
click at [187, 94] on div "Correct! + 309 Explanation: In the provided solution, the 'substring()' functio…" at bounding box center [256, 122] width 460 height 128
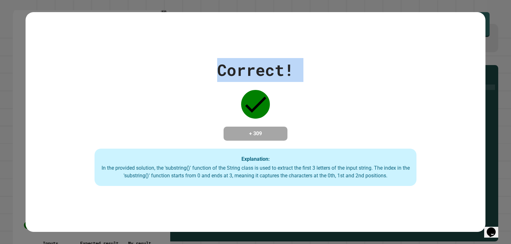
click at [203, 95] on div "Correct! + 309 Explanation: In the provided solution, the 'substring()' functio…" at bounding box center [256, 122] width 460 height 128
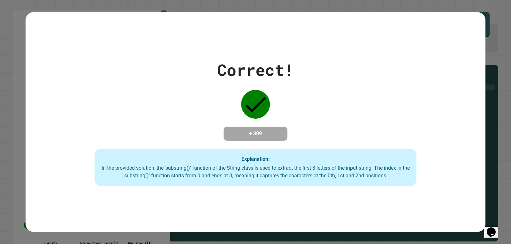
click at [180, 93] on div "Correct! + 309 Explanation: In the provided solution, the 'substring()' functio…" at bounding box center [256, 122] width 460 height 128
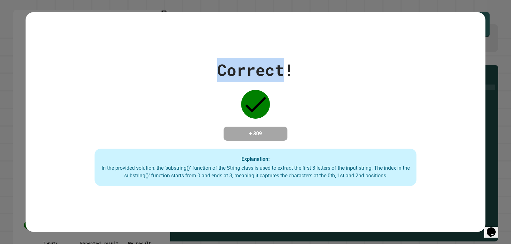
click at [180, 93] on div "Correct! + 309 Explanation: In the provided solution, the 'substring()' functio…" at bounding box center [256, 122] width 460 height 128
click at [186, 94] on div "Correct! + 309 Explanation: In the provided solution, the 'substring()' functio…" at bounding box center [256, 122] width 460 height 128
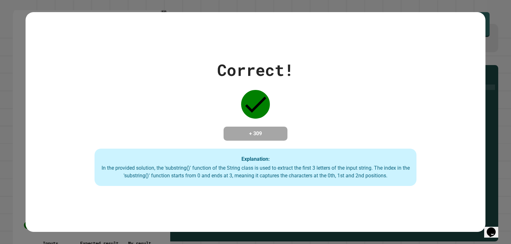
click at [180, 93] on div "Correct! + 309 Explanation: In the provided solution, the 'substring()' functio…" at bounding box center [256, 122] width 460 height 128
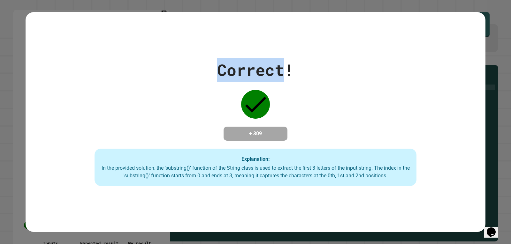
click at [180, 93] on div "Correct! + 309 Explanation: In the provided solution, the 'substring()' functio…" at bounding box center [256, 122] width 460 height 128
click at [184, 94] on div "Correct! + 309 Explanation: In the provided solution, the 'substring()' functio…" at bounding box center [256, 122] width 460 height 128
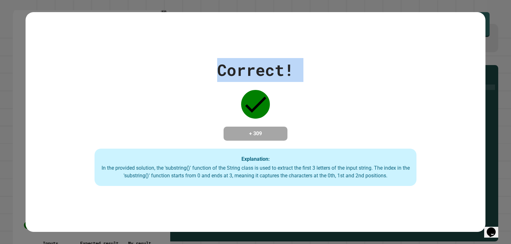
click at [192, 95] on div "Correct! + 309 Explanation: In the provided solution, the 'substring()' functio…" at bounding box center [256, 122] width 460 height 128
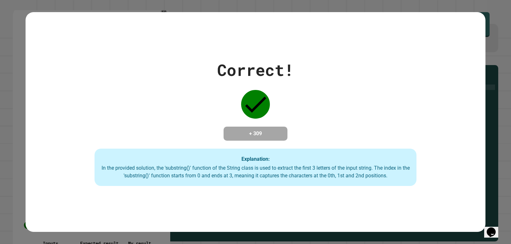
click at [177, 94] on div "Correct! + 309 Explanation: In the provided solution, the 'substring()' functio…" at bounding box center [256, 122] width 460 height 128
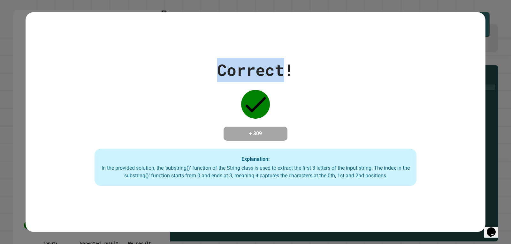
click at [177, 94] on div "Correct! + 309 Explanation: In the provided solution, the 'substring()' functio…" at bounding box center [256, 122] width 460 height 128
click at [193, 96] on div "Correct! + 309 Explanation: In the provided solution, the 'substring()' functio…" at bounding box center [256, 122] width 460 height 128
click at [173, 94] on div "Correct! + 309 Explanation: In the provided solution, the 'substring()' functio…" at bounding box center [256, 122] width 460 height 128
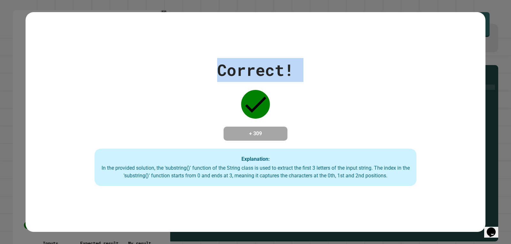
click at [261, 91] on icon at bounding box center [255, 104] width 29 height 29
click at [332, 97] on div "Correct! + 309 Explanation: In the provided solution, the 'substring()' functio…" at bounding box center [256, 122] width 460 height 128
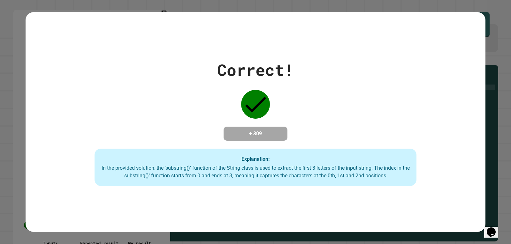
click at [359, 99] on div "Correct! + 309 Explanation: In the provided solution, the 'substring()' functio…" at bounding box center [256, 122] width 460 height 128
click at [377, 85] on div "Correct! + 309 Explanation: In the provided solution, the 'substring()' functio…" at bounding box center [256, 122] width 460 height 128
drag, startPoint x: 377, startPoint y: 85, endPoint x: 391, endPoint y: 95, distance: 17.6
click at [379, 86] on div "Correct! + 309 Explanation: In the provided solution, the 'substring()' functio…" at bounding box center [256, 122] width 460 height 128
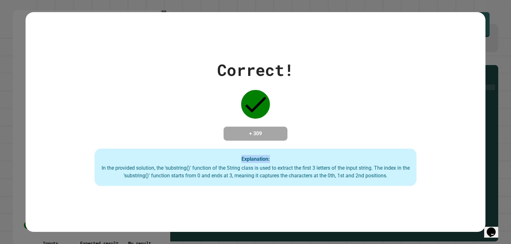
click at [419, 115] on div "Correct! + 309 Explanation: In the provided solution, the 'substring()' functio…" at bounding box center [256, 122] width 460 height 128
click at [397, 74] on div "Correct! + 309 Explanation: In the provided solution, the 'substring()' functio…" at bounding box center [256, 122] width 460 height 128
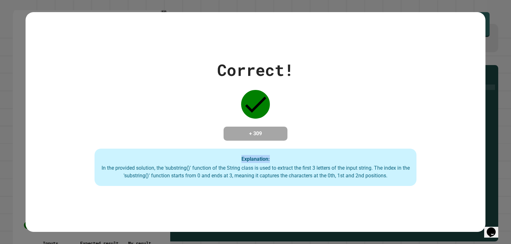
drag, startPoint x: 418, startPoint y: 144, endPoint x: 415, endPoint y: 144, distance: 3.5
click at [417, 144] on div "Correct! + 309 Explanation: In the provided solution, the 'substring()' functio…" at bounding box center [256, 122] width 460 height 128
click at [381, 90] on div "Correct! + 309 Explanation: In the provided solution, the 'substring()' functio…" at bounding box center [256, 122] width 460 height 128
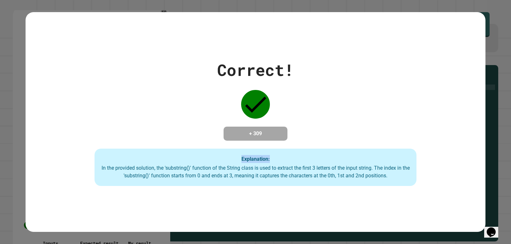
click at [407, 135] on div "Correct! + 309 Explanation: In the provided solution, the 'substring()' functio…" at bounding box center [256, 122] width 460 height 128
click at [385, 86] on div "Correct! + 309 Explanation: In the provided solution, the 'substring()' functio…" at bounding box center [256, 122] width 460 height 128
click at [398, 107] on div "Correct! + 309 Explanation: In the provided solution, the 'substring()' functio…" at bounding box center [256, 122] width 460 height 128
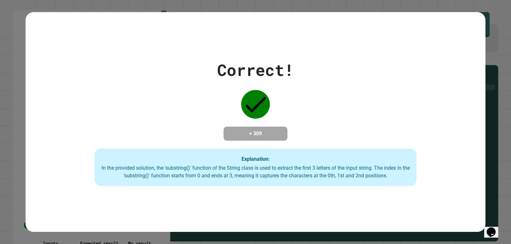
click at [377, 74] on div "Correct! + 309 Explanation: In the provided solution, the 'substring()' functio…" at bounding box center [256, 122] width 460 height 128
click at [383, 129] on div "Correct! + 309 Explanation: In the provided solution, the 'substring()' functio…" at bounding box center [256, 122] width 460 height 128
click at [360, 81] on div "Correct! + 309 Explanation: In the provided solution, the 'substring()' functio…" at bounding box center [256, 122] width 460 height 128
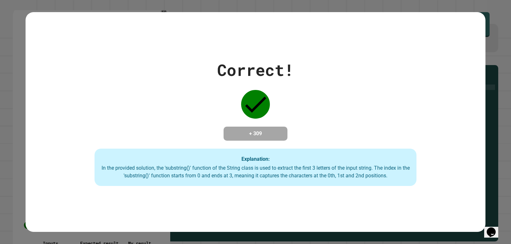
click at [360, 81] on div "Correct! + 309 Explanation: In the provided solution, the 'substring()' functio…" at bounding box center [256, 122] width 460 height 128
click at [364, 87] on div "Correct! + 309 Explanation: In the provided solution, the 'substring()' functio…" at bounding box center [256, 122] width 460 height 128
click at [350, 89] on div "Correct! + 309 Explanation: In the provided solution, the 'substring()' functio…" at bounding box center [256, 122] width 460 height 128
click at [349, 89] on div "Correct! + 309 Explanation: In the provided solution, the 'substring()' functio…" at bounding box center [256, 122] width 460 height 128
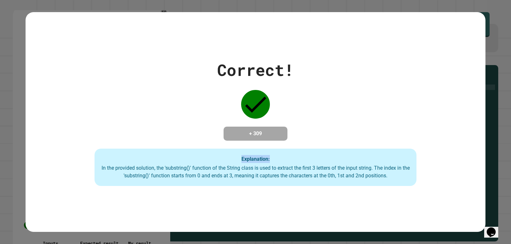
click at [349, 89] on div "Correct! + 309 Explanation: In the provided solution, the 'substring()' functio…" at bounding box center [256, 122] width 460 height 128
click at [115, 104] on div "Correct! + 309 Explanation: In the provided solution, the 'substring()' functio…" at bounding box center [256, 122] width 460 height 128
click at [115, 102] on div "Correct! + 309 Explanation: In the provided solution, the 'substring()' functio…" at bounding box center [256, 122] width 460 height 128
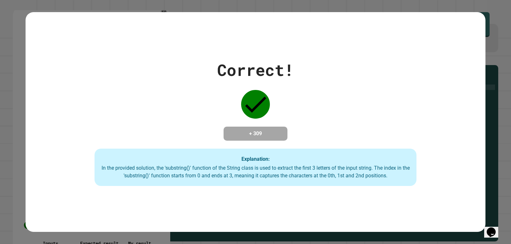
click at [173, 70] on div "Correct! + 309 Explanation: In the provided solution, the 'substring()' functio…" at bounding box center [256, 122] width 460 height 128
click at [181, 71] on div "Correct! + 309 Explanation: In the provided solution, the 'substring()' functio…" at bounding box center [256, 122] width 460 height 128
click at [182, 71] on div "Correct! + 309 Explanation: In the provided solution, the 'substring()' functio…" at bounding box center [256, 122] width 460 height 128
click at [207, 77] on div "Correct! + 309 Explanation: In the provided solution, the 'substring()' functio…" at bounding box center [256, 122] width 460 height 128
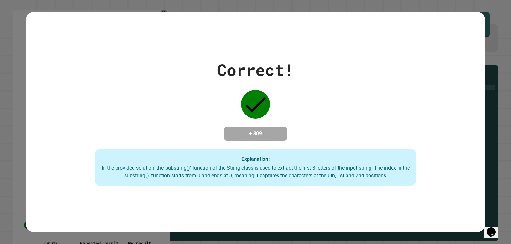
click at [207, 77] on div "Correct! + 309 Explanation: In the provided solution, the 'substring()' functio…" at bounding box center [256, 122] width 460 height 128
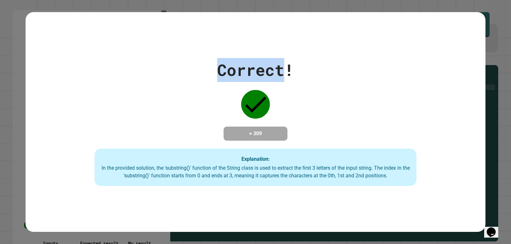
click at [207, 77] on div "Correct! + 309 Explanation: In the provided solution, the 'substring()' functio…" at bounding box center [256, 122] width 460 height 128
click at [194, 99] on div "Correct! + 309 Explanation: In the provided solution, the 'substring()' functio…" at bounding box center [256, 122] width 460 height 128
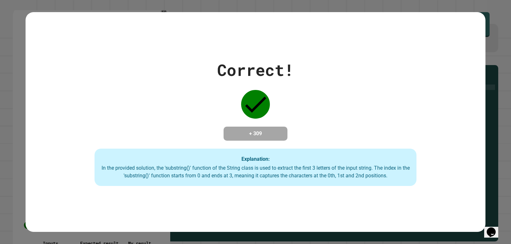
click at [197, 74] on div "Correct! + 309 Explanation: In the provided solution, the 'substring()' functio…" at bounding box center [256, 122] width 460 height 128
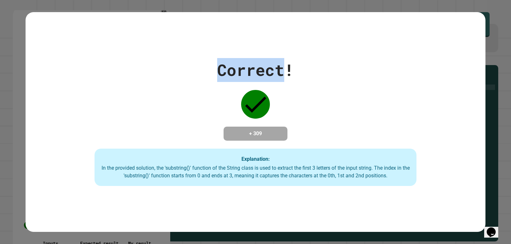
click at [197, 74] on div "Correct! + 309 Explanation: In the provided solution, the 'substring()' functio…" at bounding box center [256, 122] width 460 height 128
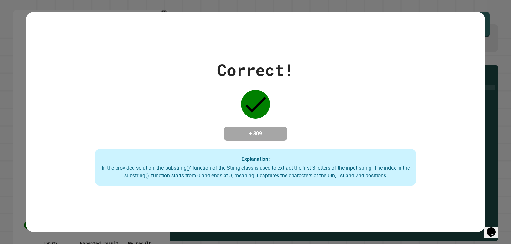
click at [176, 116] on div "Correct! + 309 Explanation: In the provided solution, the 'substring()' functio…" at bounding box center [256, 122] width 460 height 128
click at [177, 60] on div "Correct! + 309 Explanation: In the provided solution, the 'substring()' functio…" at bounding box center [256, 122] width 460 height 128
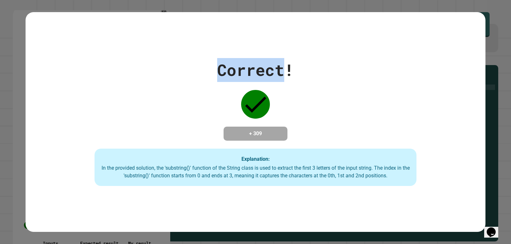
click at [177, 60] on div "Correct! + 309 Explanation: In the provided solution, the 'substring()' functio…" at bounding box center [256, 122] width 460 height 128
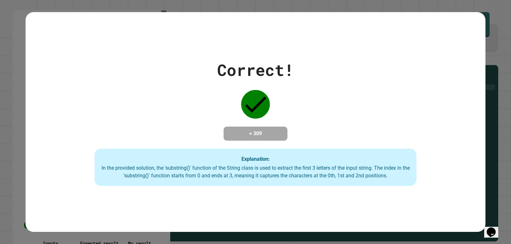
click at [180, 108] on div "Correct! + 309 Explanation: In the provided solution, the 'substring()' functio…" at bounding box center [256, 122] width 460 height 128
click at [163, 43] on div "Correct! + 309 Explanation: In the provided solution, the 'substring()' functio…" at bounding box center [256, 122] width 460 height 220
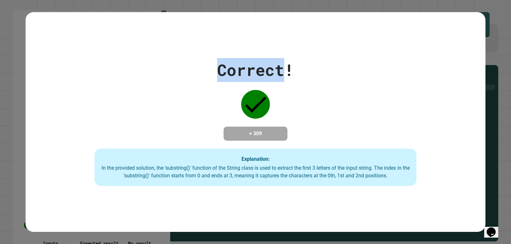
click at [163, 43] on div "Correct! + 309 Explanation: In the provided solution, the 'substring()' functio…" at bounding box center [256, 122] width 460 height 220
click at [176, 93] on div "Correct! + 309 Explanation: In the provided solution, the 'substring()' functio…" at bounding box center [256, 122] width 460 height 128
click at [165, 48] on div "Correct! + 309 Explanation: In the provided solution, the 'substring()' functio…" at bounding box center [256, 122] width 460 height 220
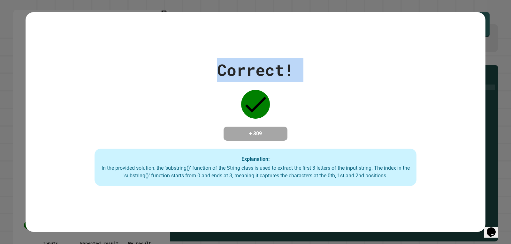
click at [165, 48] on div "Correct! + 309 Explanation: In the provided solution, the 'substring()' functio…" at bounding box center [256, 122] width 460 height 220
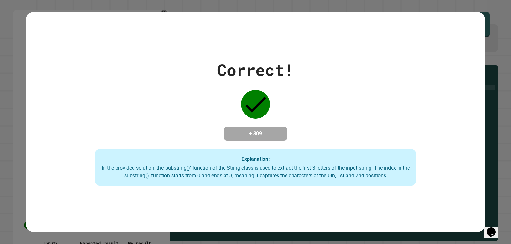
click at [177, 108] on div "Correct! + 309 Explanation: In the provided solution, the 'substring()' functio…" at bounding box center [256, 122] width 460 height 128
click at [171, 58] on div "Correct! + 309 Explanation: In the provided solution, the 'substring()' functio…" at bounding box center [256, 122] width 460 height 128
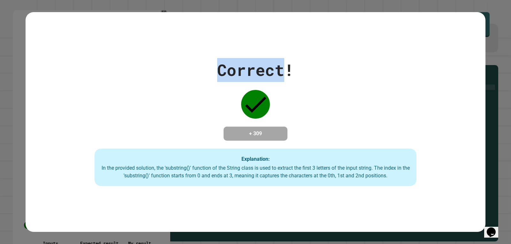
click at [171, 58] on div "Correct! + 309 Explanation: In the provided solution, the 'substring()' functio…" at bounding box center [256, 122] width 460 height 128
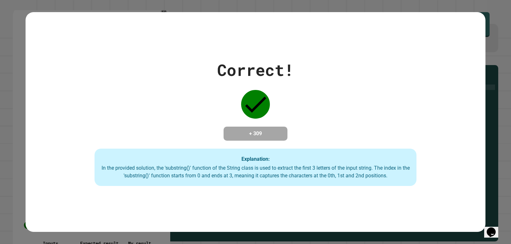
click at [182, 109] on div "Correct! + 309 Explanation: In the provided solution, the 'substring()' functio…" at bounding box center [256, 122] width 460 height 128
click at [177, 48] on div "Correct! + 309 Explanation: In the provided solution, the 'substring()' functio…" at bounding box center [256, 122] width 460 height 220
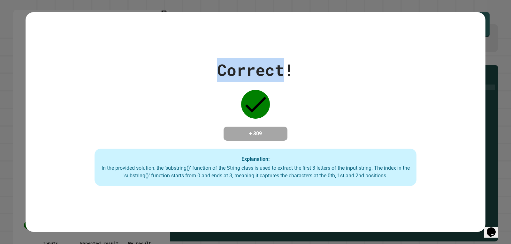
click at [177, 48] on div "Correct! + 309 Explanation: In the provided solution, the 'substring()' functio…" at bounding box center [256, 122] width 460 height 220
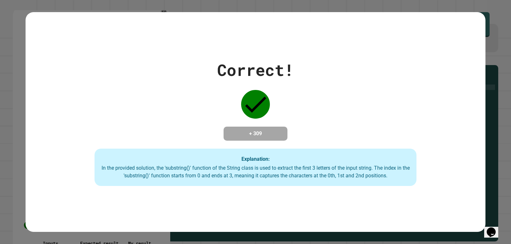
click at [178, 117] on div "Correct! + 309 Explanation: In the provided solution, the 'substring()' functio…" at bounding box center [256, 122] width 460 height 128
click at [174, 50] on div "Correct! + 309 Explanation: In the provided solution, the 'substring()' functio…" at bounding box center [256, 122] width 460 height 220
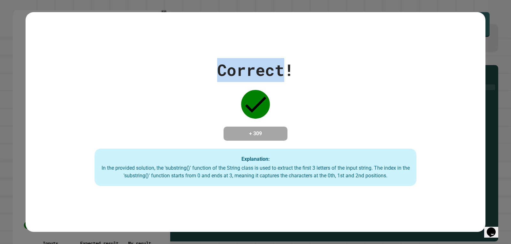
click at [174, 50] on div "Correct! + 309 Explanation: In the provided solution, the 'substring()' functio…" at bounding box center [256, 122] width 460 height 220
click at [183, 108] on div "Correct! + 309 Explanation: In the provided solution, the 'substring()' functio…" at bounding box center [256, 122] width 460 height 128
click at [177, 60] on div "Correct! + 309 Explanation: In the provided solution, the 'substring()' functio…" at bounding box center [256, 122] width 460 height 128
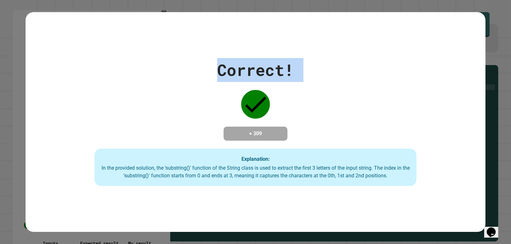
click at [177, 60] on div "Correct! + 309 Explanation: In the provided solution, the 'substring()' functio…" at bounding box center [256, 122] width 460 height 128
drag, startPoint x: 179, startPoint y: 101, endPoint x: 174, endPoint y: 89, distance: 13.6
click at [179, 101] on div "Correct! + 309 Explanation: In the provided solution, the 'substring()' functio…" at bounding box center [256, 122] width 460 height 128
click at [170, 50] on div "Correct! + 309 Explanation: In the provided solution, the 'substring()' functio…" at bounding box center [256, 122] width 460 height 220
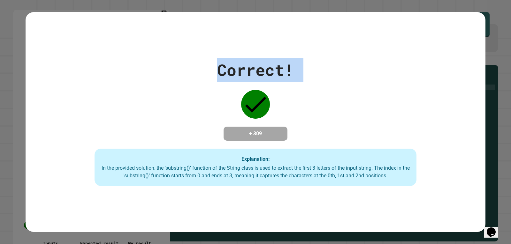
click at [170, 50] on div "Correct! + 309 Explanation: In the provided solution, the 'substring()' functio…" at bounding box center [256, 122] width 460 height 220
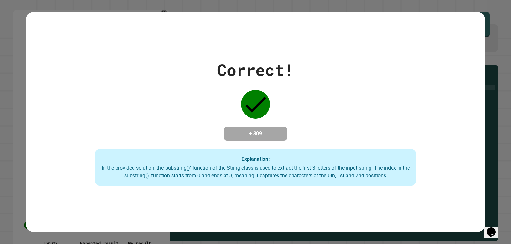
click at [173, 106] on div "Correct! + 309 Explanation: In the provided solution, the 'substring()' functio…" at bounding box center [256, 122] width 460 height 128
click at [176, 50] on div "Correct! + 309 Explanation: In the provided solution, the 'substring()' functio…" at bounding box center [256, 122] width 460 height 220
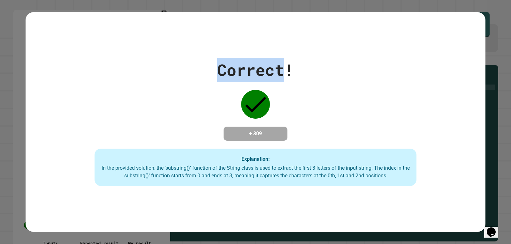
click at [176, 50] on div "Correct! + 309 Explanation: In the provided solution, the 'substring()' functio…" at bounding box center [256, 122] width 460 height 220
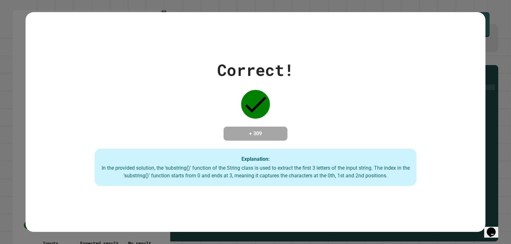
click at [177, 126] on div "Correct! + 309 Explanation: In the provided solution, the 'substring()' functio…" at bounding box center [256, 122] width 460 height 128
click at [168, 64] on div "Correct! + 309 Explanation: In the provided solution, the 'substring()' functio…" at bounding box center [256, 122] width 460 height 128
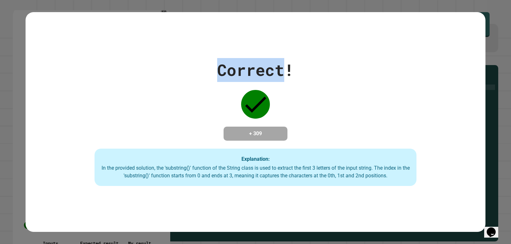
click at [168, 64] on div "Correct! + 309 Explanation: In the provided solution, the 'substring()' functio…" at bounding box center [256, 122] width 460 height 128
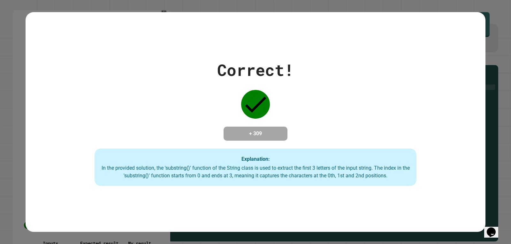
click at [171, 121] on div "Correct! + 309 Explanation: In the provided solution, the 'substring()' functio…" at bounding box center [256, 122] width 460 height 128
click at [170, 66] on div "Correct! + 309 Explanation: In the provided solution, the 'substring()' functio…" at bounding box center [256, 122] width 460 height 128
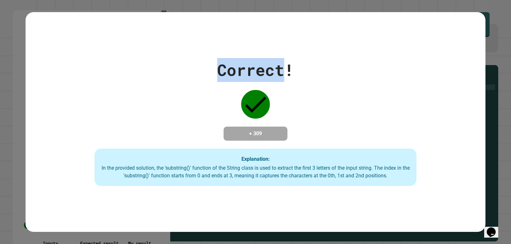
click at [170, 66] on div "Correct! + 309 Explanation: In the provided solution, the 'substring()' functio…" at bounding box center [256, 122] width 460 height 128
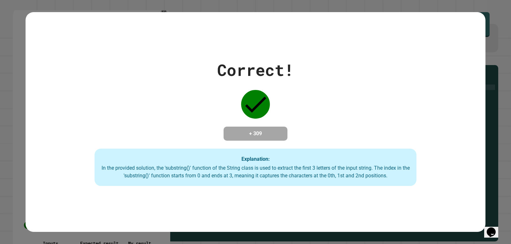
drag, startPoint x: 161, startPoint y: 134, endPoint x: 161, endPoint y: 124, distance: 10.5
click at [162, 134] on div "Correct! + 309 Explanation: In the provided solution, the 'substring()' functio…" at bounding box center [256, 122] width 460 height 128
click at [166, 70] on div "Correct! + 309 Explanation: In the provided solution, the 'substring()' functio…" at bounding box center [256, 122] width 460 height 128
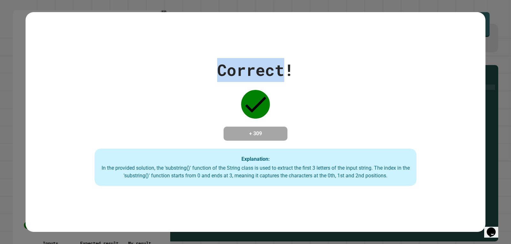
click at [166, 70] on div "Correct! + 309 Explanation: In the provided solution, the 'substring()' functio…" at bounding box center [256, 122] width 460 height 128
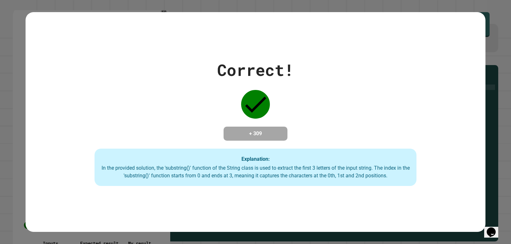
drag, startPoint x: 168, startPoint y: 131, endPoint x: 171, endPoint y: 79, distance: 52.7
click at [169, 131] on div "Correct! + 309 Explanation: In the provided solution, the 'substring()' functio…" at bounding box center [256, 122] width 460 height 128
click at [176, 58] on div "Correct! + 309 Explanation: In the provided solution, the 'substring()' functio…" at bounding box center [256, 122] width 460 height 128
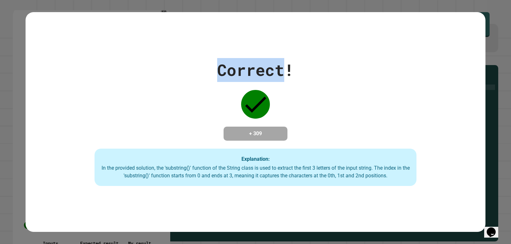
click at [176, 58] on div "Correct! + 309 Explanation: In the provided solution, the 'substring()' functio…" at bounding box center [256, 122] width 460 height 128
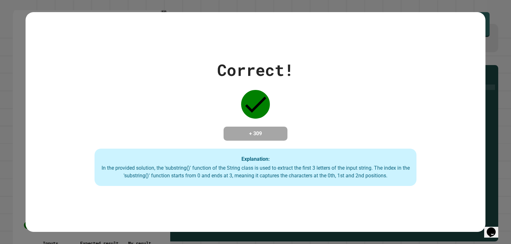
click at [172, 118] on div "Correct! + 309 Explanation: In the provided solution, the 'substring()' functio…" at bounding box center [256, 122] width 460 height 128
click at [168, 62] on div "Correct! + 309 Explanation: In the provided solution, the 'substring()' functio…" at bounding box center [256, 122] width 460 height 128
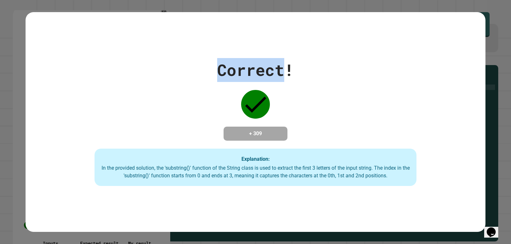
click at [168, 62] on div "Correct! + 309 Explanation: In the provided solution, the 'substring()' functio…" at bounding box center [256, 122] width 460 height 128
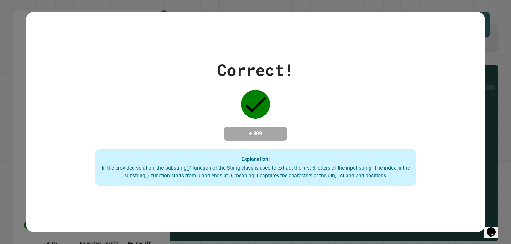
click at [169, 100] on div "Correct! + 309 Explanation: In the provided solution, the 'substring()' functio…" at bounding box center [256, 122] width 460 height 128
click at [166, 73] on div "Correct! + 309 Explanation: In the provided solution, the 'substring()' functio…" at bounding box center [256, 122] width 460 height 128
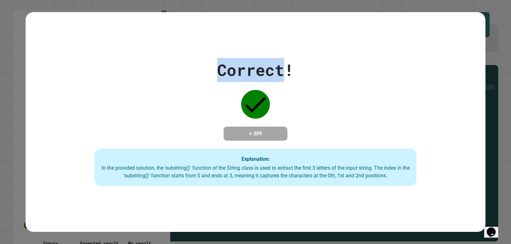
click at [166, 73] on div "Correct! + 309 Explanation: In the provided solution, the 'substring()' functio…" at bounding box center [256, 122] width 460 height 128
click at [169, 46] on div "Correct! + 309 Explanation: In the provided solution, the 'substring()' functio…" at bounding box center [256, 122] width 460 height 220
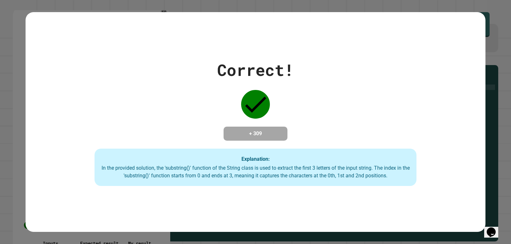
click at [169, 111] on div "Correct! + 309 Explanation: In the provided solution, the 'substring()' functio…" at bounding box center [256, 122] width 460 height 128
click at [170, 60] on div "Correct! + 309 Explanation: In the provided solution, the 'substring()' functio…" at bounding box center [256, 122] width 460 height 128
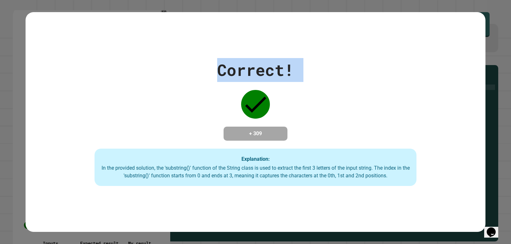
click at [170, 60] on div "Correct! + 309 Explanation: In the provided solution, the 'substring()' functio…" at bounding box center [256, 122] width 460 height 128
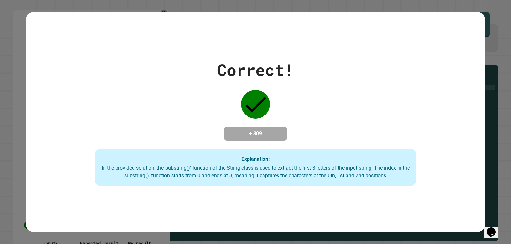
click at [181, 126] on div "Correct! + 309 Explanation: In the provided solution, the 'substring()' functio…" at bounding box center [256, 122] width 460 height 128
click at [185, 62] on div "Correct! + 309 Explanation: In the provided solution, the 'substring()' functio…" at bounding box center [256, 122] width 460 height 128
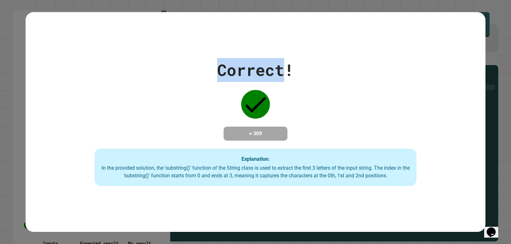
click at [185, 62] on div "Correct! + 309 Explanation: In the provided solution, the 'substring()' functio…" at bounding box center [256, 122] width 460 height 128
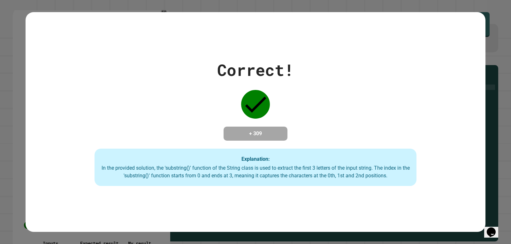
click at [180, 130] on div "Correct! + 309 Explanation: In the provided solution, the 'substring()' functio…" at bounding box center [256, 122] width 460 height 128
click at [180, 58] on div "Correct! + 309 Explanation: In the provided solution, the 'substring()' functio…" at bounding box center [256, 122] width 460 height 128
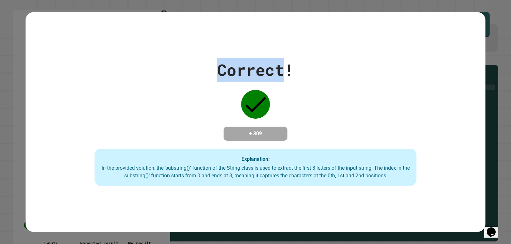
click at [180, 58] on div "Correct! + 309 Explanation: In the provided solution, the 'substring()' functio…" at bounding box center [256, 122] width 460 height 128
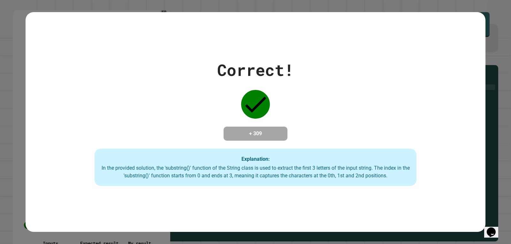
click at [177, 128] on div "Correct! + 309 Explanation: In the provided solution, the 'substring()' functio…" at bounding box center [256, 122] width 460 height 128
click at [177, 42] on div "Correct! + 309 Explanation: In the provided solution, the 'substring()' functio…" at bounding box center [256, 122] width 460 height 220
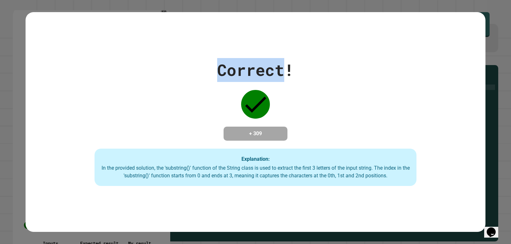
click at [177, 42] on div "Correct! + 309 Explanation: In the provided solution, the 'substring()' functio…" at bounding box center [256, 122] width 460 height 220
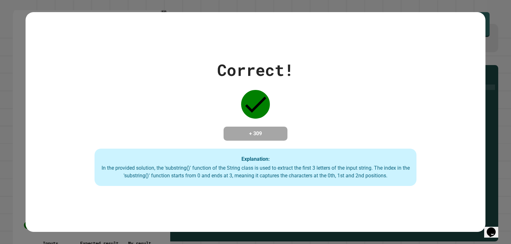
drag, startPoint x: 177, startPoint y: 113, endPoint x: 177, endPoint y: 106, distance: 7.1
click at [178, 113] on div "Correct! + 309 Explanation: In the provided solution, the 'substring()' functio…" at bounding box center [256, 122] width 460 height 128
click at [185, 58] on div "Correct! + 309 Explanation: In the provided solution, the 'substring()' functio…" at bounding box center [256, 122] width 460 height 128
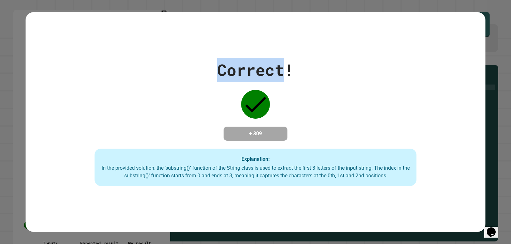
click at [185, 58] on div "Correct! + 309 Explanation: In the provided solution, the 'substring()' functio…" at bounding box center [256, 122] width 460 height 128
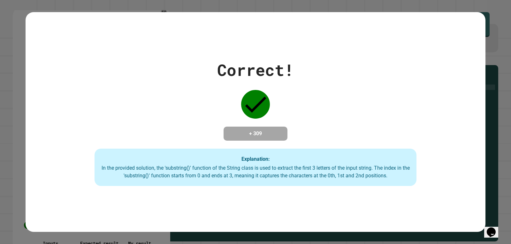
click at [167, 138] on div "Correct! + 309 Explanation: In the provided solution, the 'substring()' functio…" at bounding box center [256, 122] width 460 height 128
click at [167, 87] on div "Correct! + 309 Explanation: In the provided solution, the 'substring()' functio…" at bounding box center [256, 122] width 460 height 128
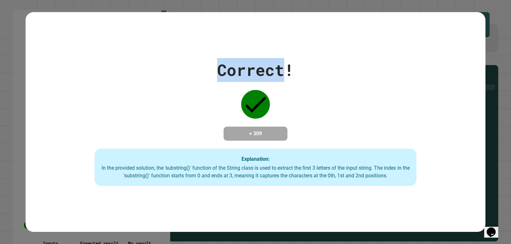
click at [167, 87] on div "Correct! + 309 Explanation: In the provided solution, the 'substring()' functio…" at bounding box center [256, 122] width 460 height 128
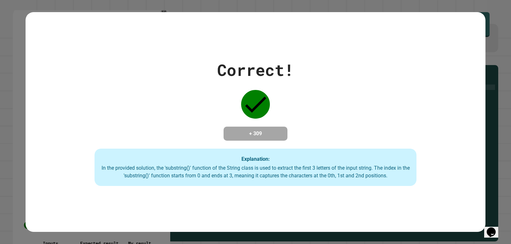
click at [170, 109] on div "Correct! + 309 Explanation: In the provided solution, the 'substring()' functio…" at bounding box center [256, 122] width 460 height 128
click at [165, 69] on div "Correct! + 309 Explanation: In the provided solution, the 'substring()' functio…" at bounding box center [256, 122] width 460 height 128
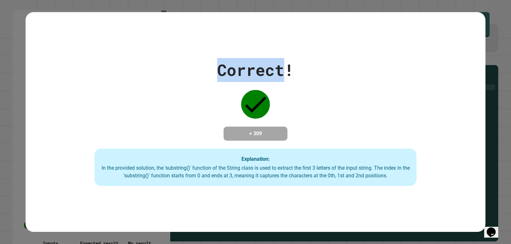
click at [165, 69] on div "Correct! + 309 Explanation: In the provided solution, the 'substring()' functio…" at bounding box center [256, 122] width 460 height 128
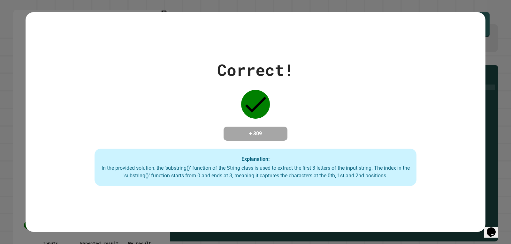
drag, startPoint x: 169, startPoint y: 112, endPoint x: 178, endPoint y: 49, distance: 64.1
click at [170, 112] on div "Correct! + 309 Explanation: In the provided solution, the 'substring()' functio…" at bounding box center [256, 122] width 460 height 128
click at [178, 48] on div "Correct! + 309 Explanation: In the provided solution, the 'substring()' functio…" at bounding box center [256, 122] width 460 height 220
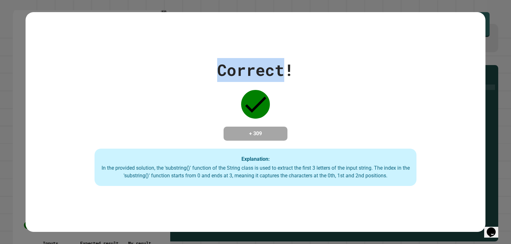
click at [178, 48] on div "Correct! + 309 Explanation: In the provided solution, the 'substring()' functio…" at bounding box center [256, 122] width 460 height 220
click at [176, 83] on div "Correct! + 309 Explanation: In the provided solution, the 'substring()' functio…" at bounding box center [256, 122] width 460 height 128
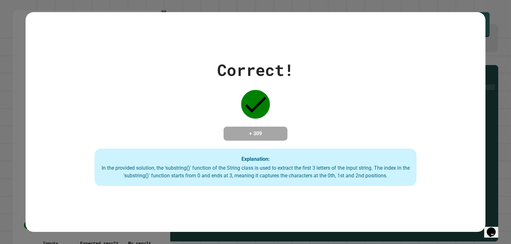
click at [170, 63] on div "Correct! + 309 Explanation: In the provided solution, the 'substring()' functio…" at bounding box center [256, 122] width 460 height 128
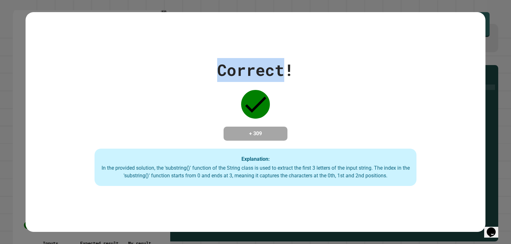
click at [170, 63] on div "Correct! + 309 Explanation: In the provided solution, the 'substring()' functio…" at bounding box center [256, 122] width 460 height 128
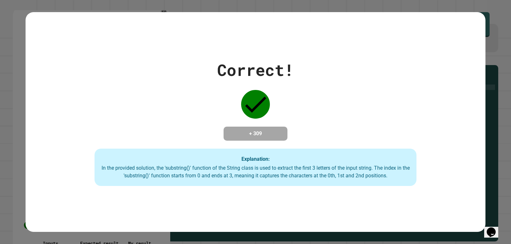
click at [175, 102] on div "Correct! + 309 Explanation: In the provided solution, the 'substring()' functio…" at bounding box center [256, 122] width 460 height 128
click at [172, 58] on div "Correct! + 309 Explanation: In the provided solution, the 'substring()' functio…" at bounding box center [256, 122] width 460 height 128
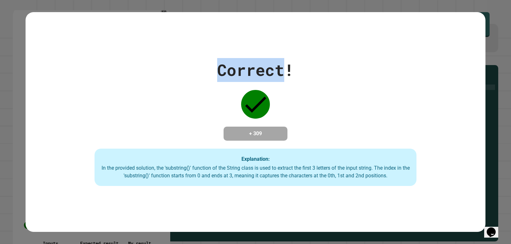
click at [172, 58] on div "Correct! + 309 Explanation: In the provided solution, the 'substring()' functio…" at bounding box center [256, 122] width 460 height 128
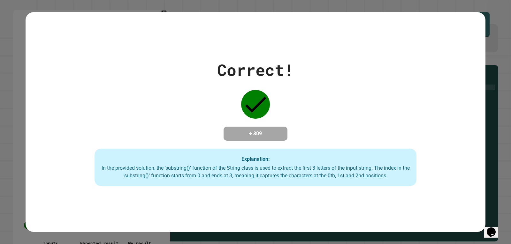
click at [184, 162] on div "Explanation: In the provided solution, the 'substring()' function of the String…" at bounding box center [255, 168] width 322 height 38
click at [184, 58] on div "Correct! + 309 Explanation: In the provided solution, the 'substring()' functio…" at bounding box center [256, 122] width 460 height 128
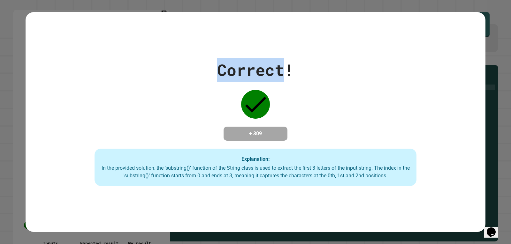
click at [184, 58] on div "Correct! + 309 Explanation: In the provided solution, the 'substring()' functio…" at bounding box center [256, 122] width 460 height 128
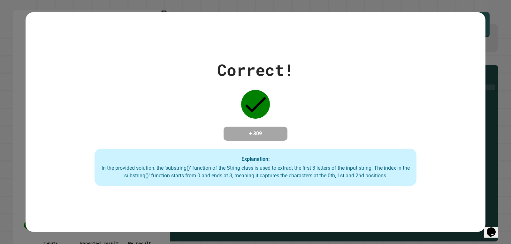
click at [184, 130] on div "Correct! + 309 Explanation: In the provided solution, the 'substring()' functio…" at bounding box center [256, 122] width 460 height 128
click at [181, 76] on div "Correct! + 309 Explanation: In the provided solution, the 'substring()' functio…" at bounding box center [256, 122] width 460 height 128
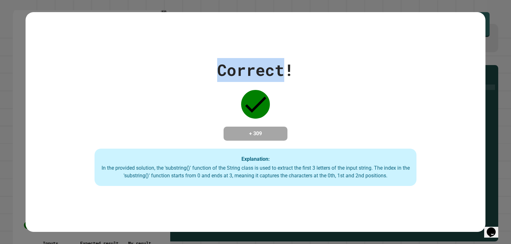
click at [181, 76] on div "Correct! + 309 Explanation: In the provided solution, the 'substring()' functio…" at bounding box center [256, 122] width 460 height 128
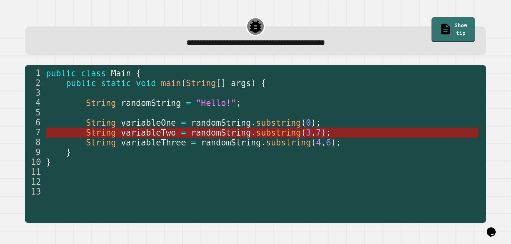
click at [222, 131] on span "randomString" at bounding box center [221, 133] width 60 height 10
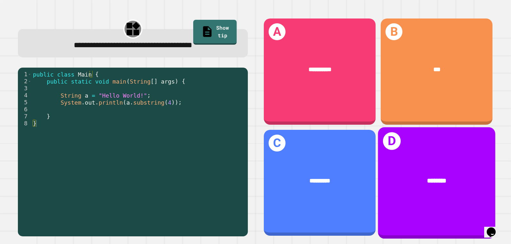
click at [391, 176] on div "********" at bounding box center [436, 181] width 91 height 10
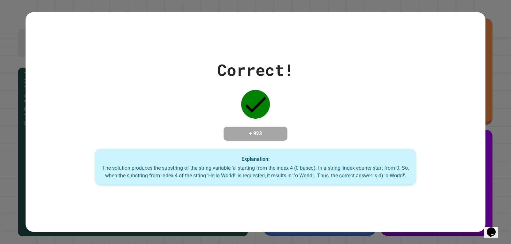
click at [294, 140] on div "Correct! + 923 Explanation: The solution produces the substring of the string v…" at bounding box center [256, 122] width 460 height 128
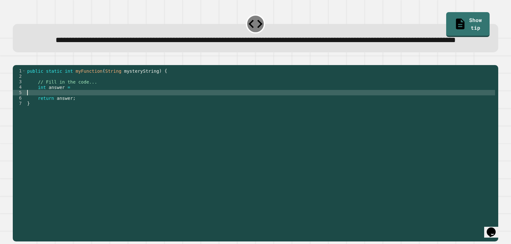
click at [82, 112] on div "public static int myFunction ( String mysteryString ) { // Fill in the code... …" at bounding box center [260, 138] width 469 height 141
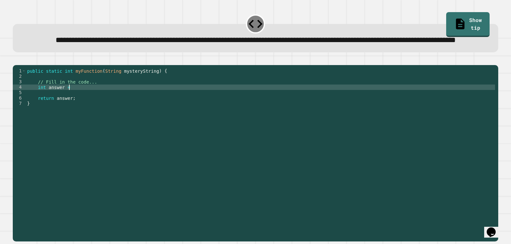
click at [79, 109] on div "public static int myFunction ( String mysteryString ) { // Fill in the code... …" at bounding box center [260, 138] width 469 height 141
click at [455, 16] on link "Show tip" at bounding box center [467, 24] width 39 height 26
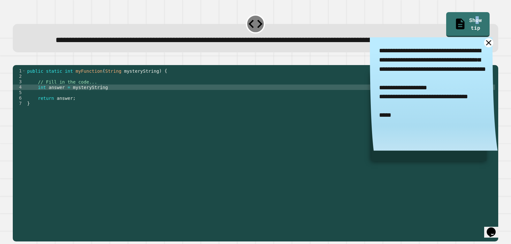
click at [484, 47] on icon at bounding box center [488, 42] width 9 height 9
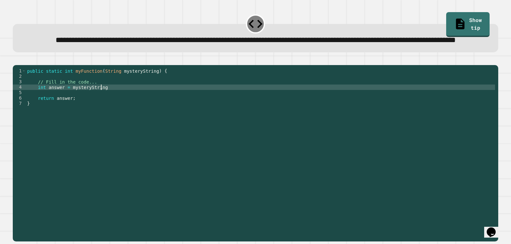
click at [163, 111] on div "public static int myFunction ( String mysteryString ) { // Fill in the code... …" at bounding box center [260, 138] width 469 height 141
click at [454, 13] on link "Show tip" at bounding box center [467, 24] width 43 height 25
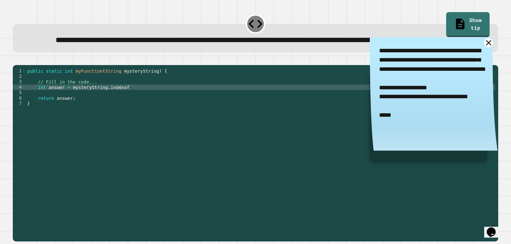
click at [484, 47] on icon at bounding box center [488, 42] width 9 height 9
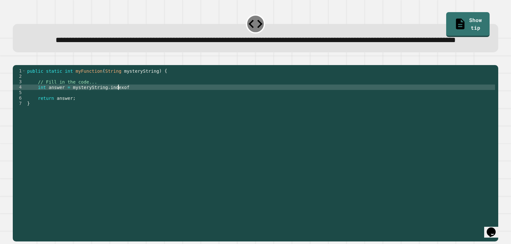
click at [118, 109] on div "public static int myFunction ( String mysteryString ) { // Fill in the code... …" at bounding box center [260, 138] width 469 height 141
type textarea "**********"
click at [16, 60] on icon "button" at bounding box center [16, 60] width 0 height 0
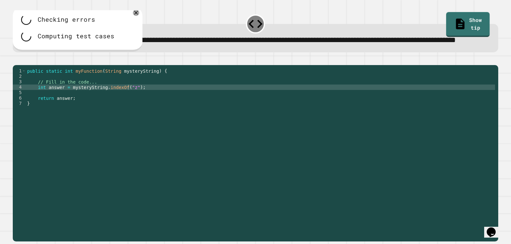
click at [463, 18] on link "Show tip" at bounding box center [467, 24] width 43 height 25
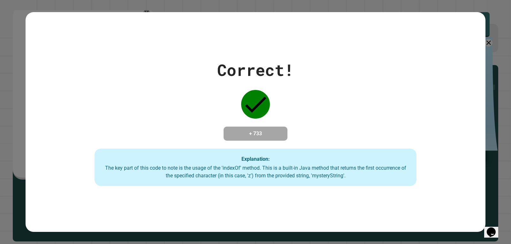
click at [322, 127] on div "Correct! + 733 Explanation: The key part of this code to note is the usage of t…" at bounding box center [256, 122] width 460 height 128
